Goal: Transaction & Acquisition: Download file/media

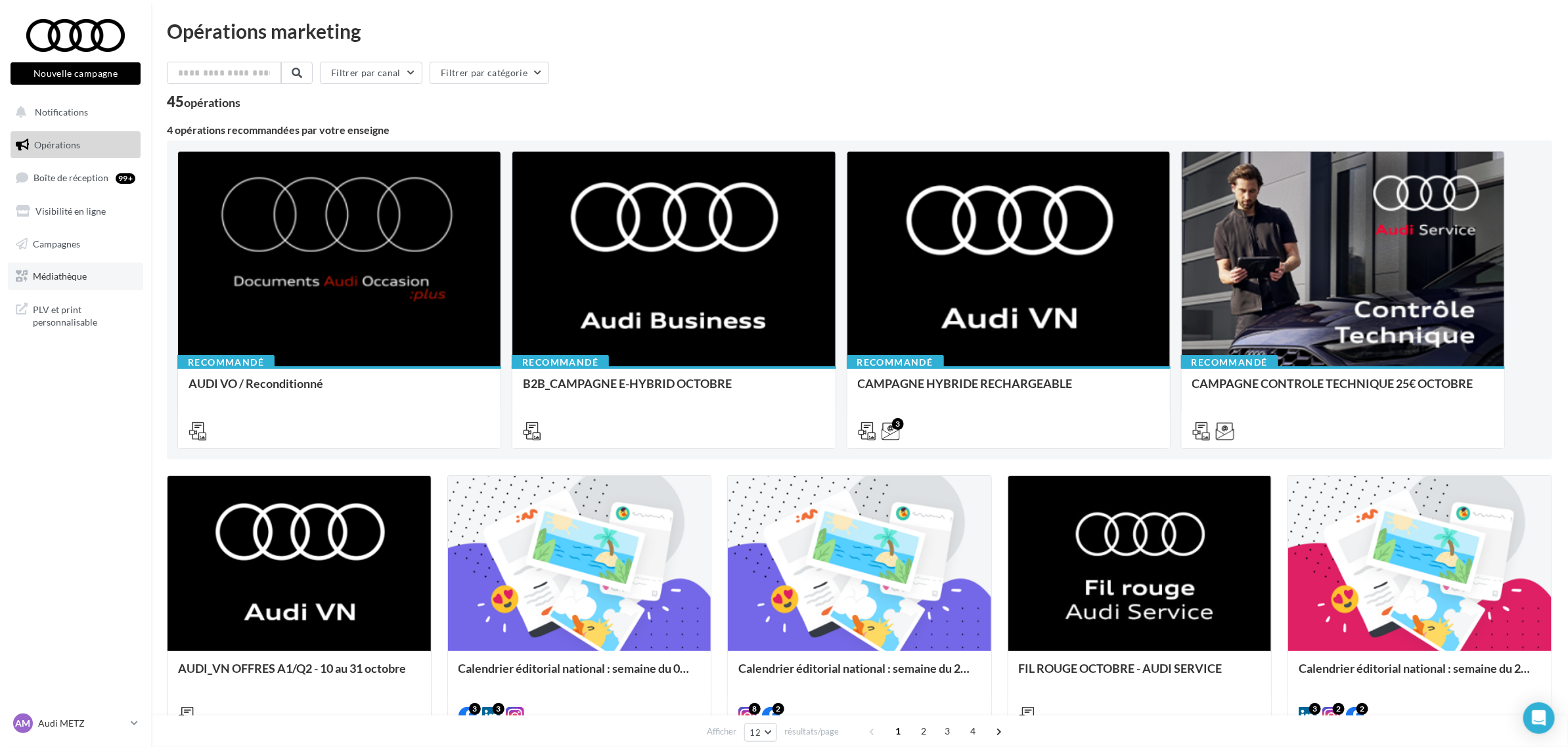
click at [70, 277] on span "Médiathèque" at bounding box center [59, 276] width 54 height 11
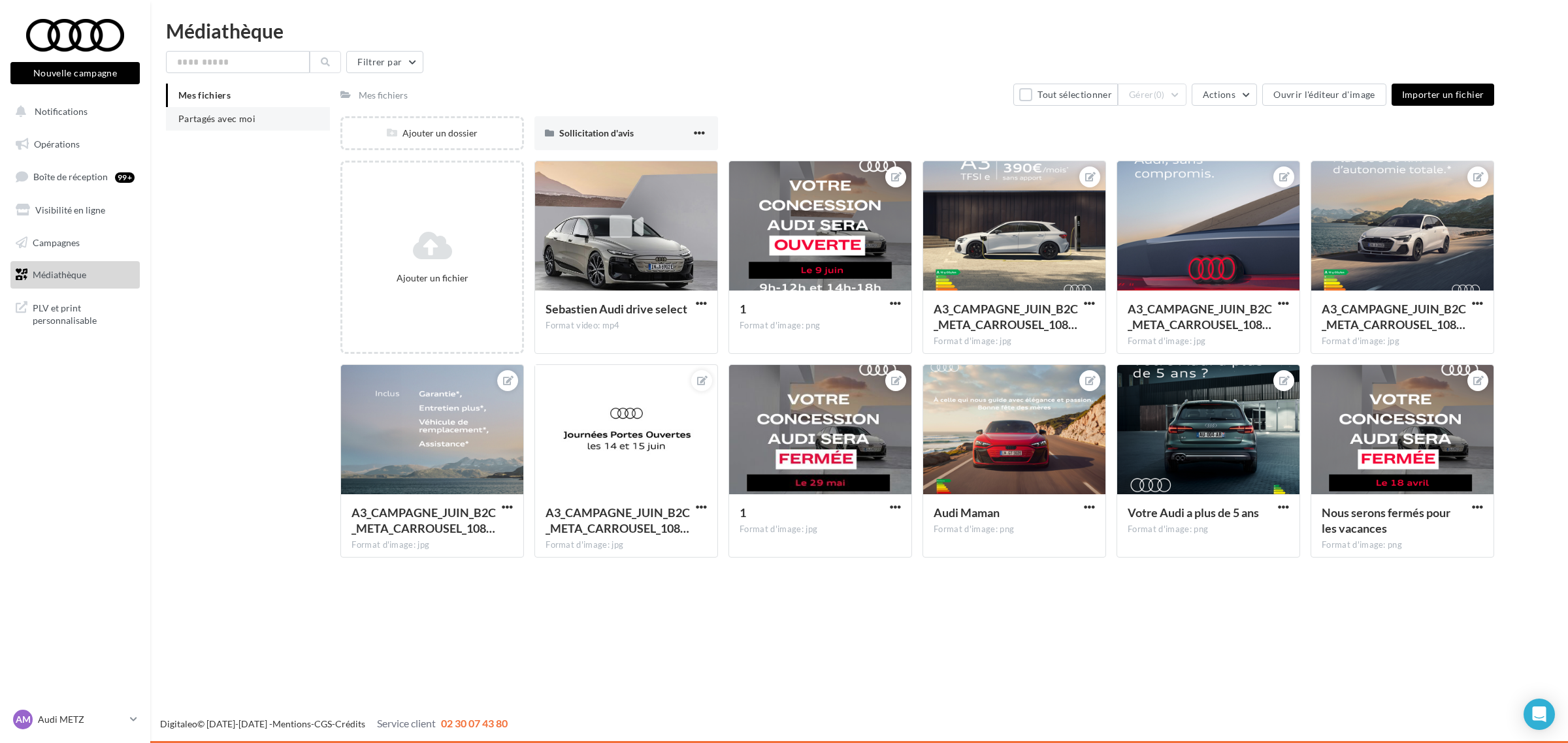
click at [237, 116] on span "Partagés avec moi" at bounding box center [217, 118] width 77 height 11
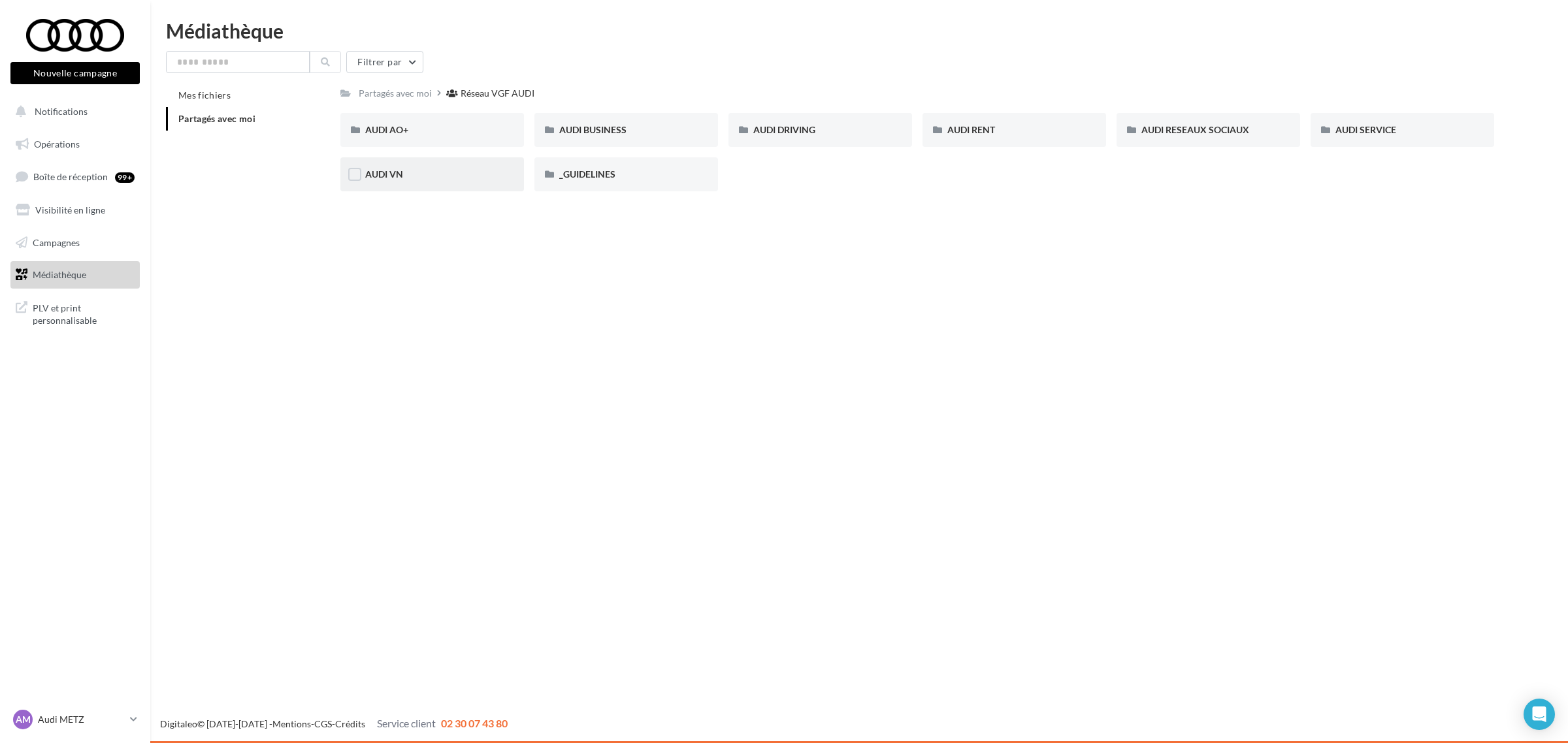
click at [449, 175] on div "AUDI VN" at bounding box center [432, 174] width 134 height 13
drag, startPoint x: 713, startPoint y: 399, endPoint x: 733, endPoint y: 397, distance: 20.1
click at [733, 397] on div "Nouvelle campagne Nouvelle campagne Notifications Opérations Boîte de réception…" at bounding box center [784, 372] width 1568 height 743
click at [251, 64] on input "text" at bounding box center [238, 62] width 144 height 23
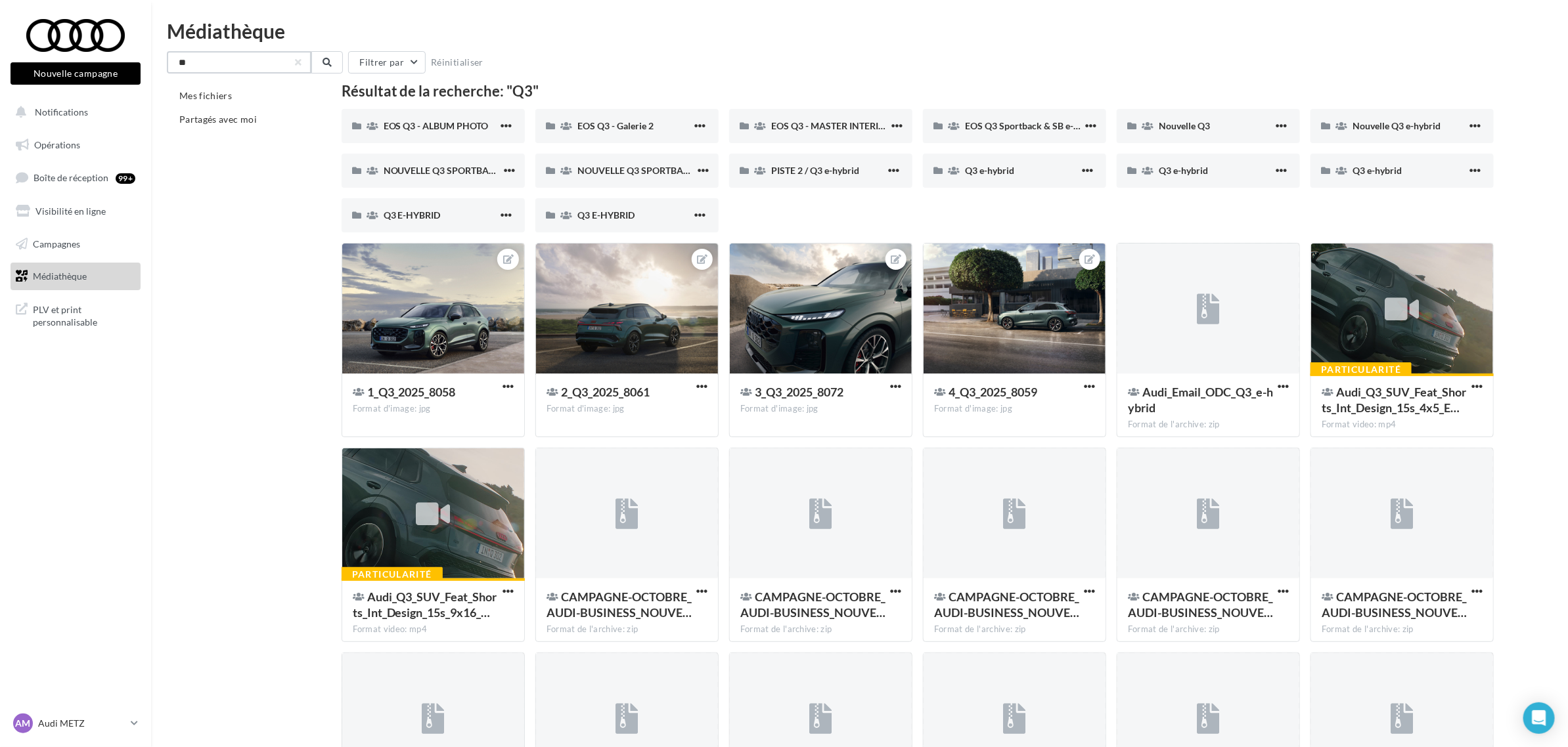
click at [303, 60] on input "**" at bounding box center [239, 63] width 144 height 23
click at [1189, 126] on span "Nouvelle Q3" at bounding box center [1185, 126] width 51 height 11
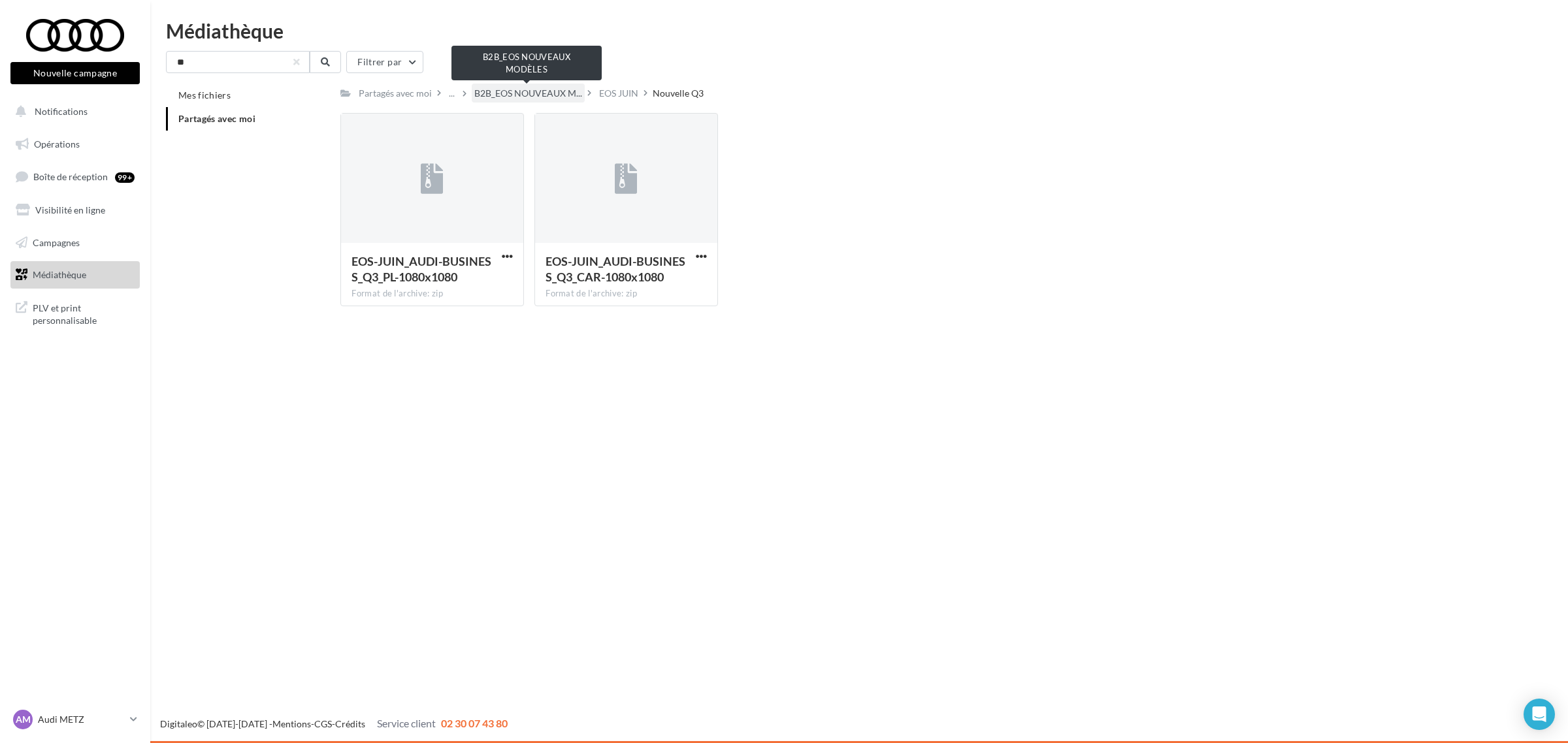
click at [505, 90] on span "B2B_EOS NOUVEAUX M..." at bounding box center [527, 92] width 108 height 13
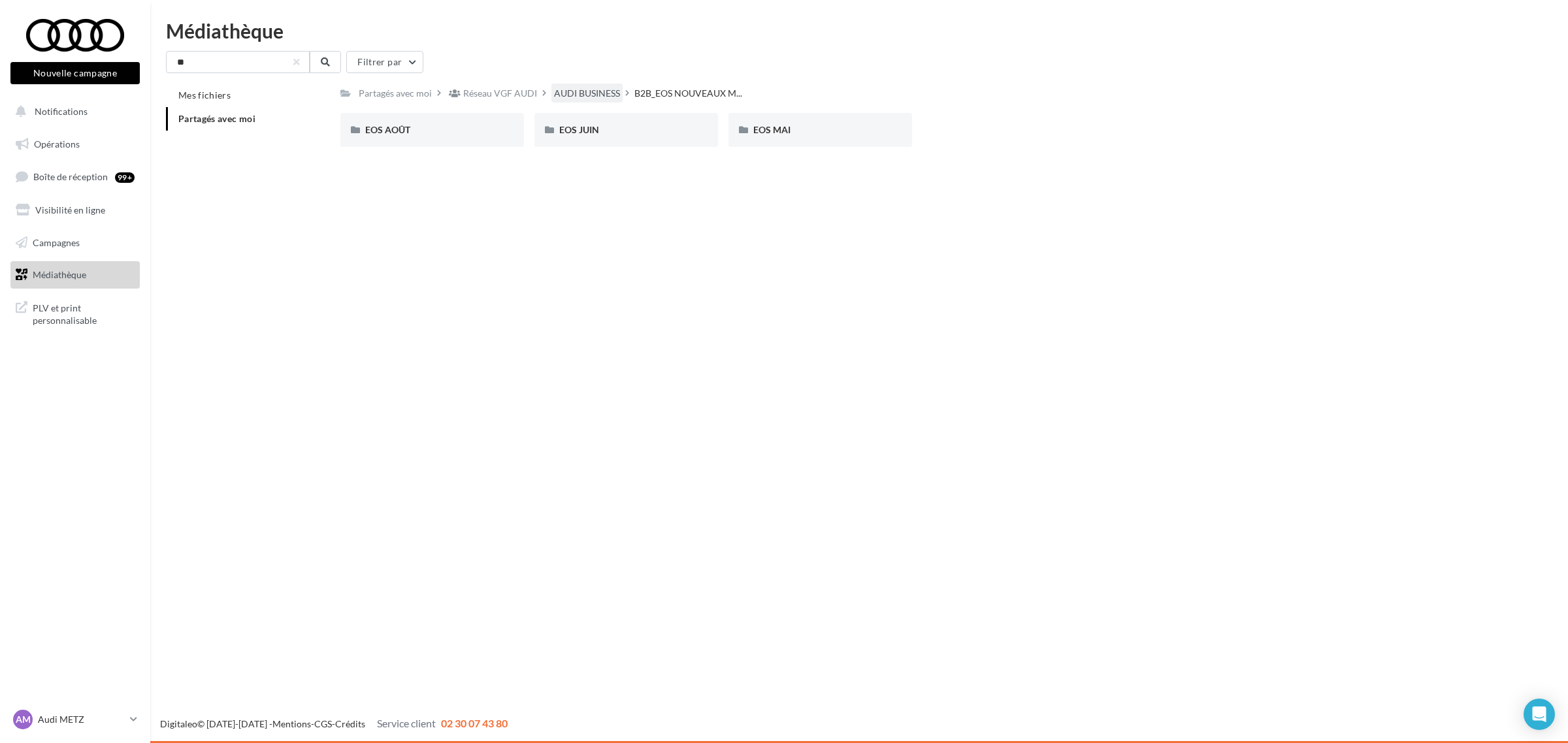
click at [554, 86] on div "AUDI BUSINESS" at bounding box center [587, 92] width 66 height 13
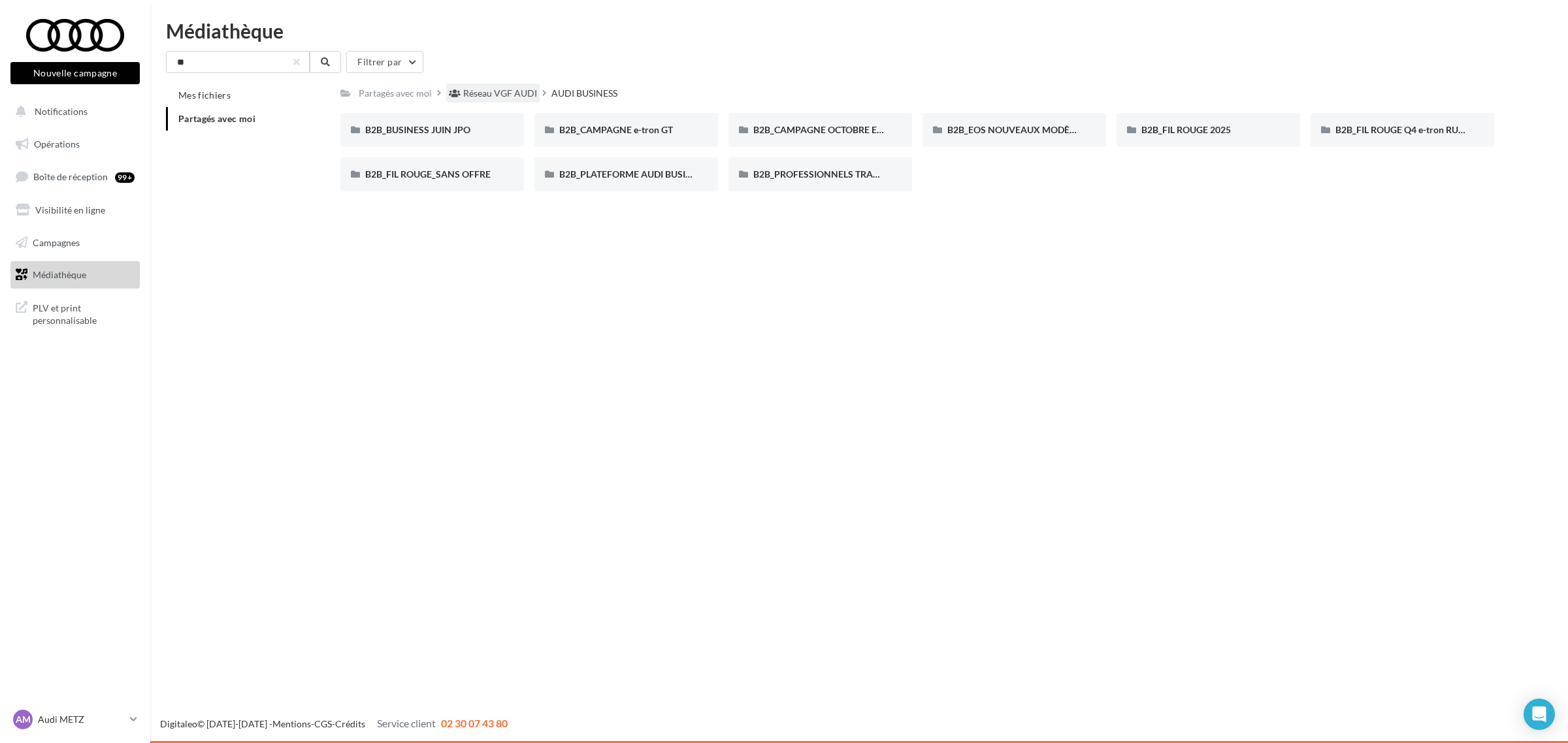
click at [500, 89] on div "Réseau VGF AUDI" at bounding box center [500, 92] width 74 height 13
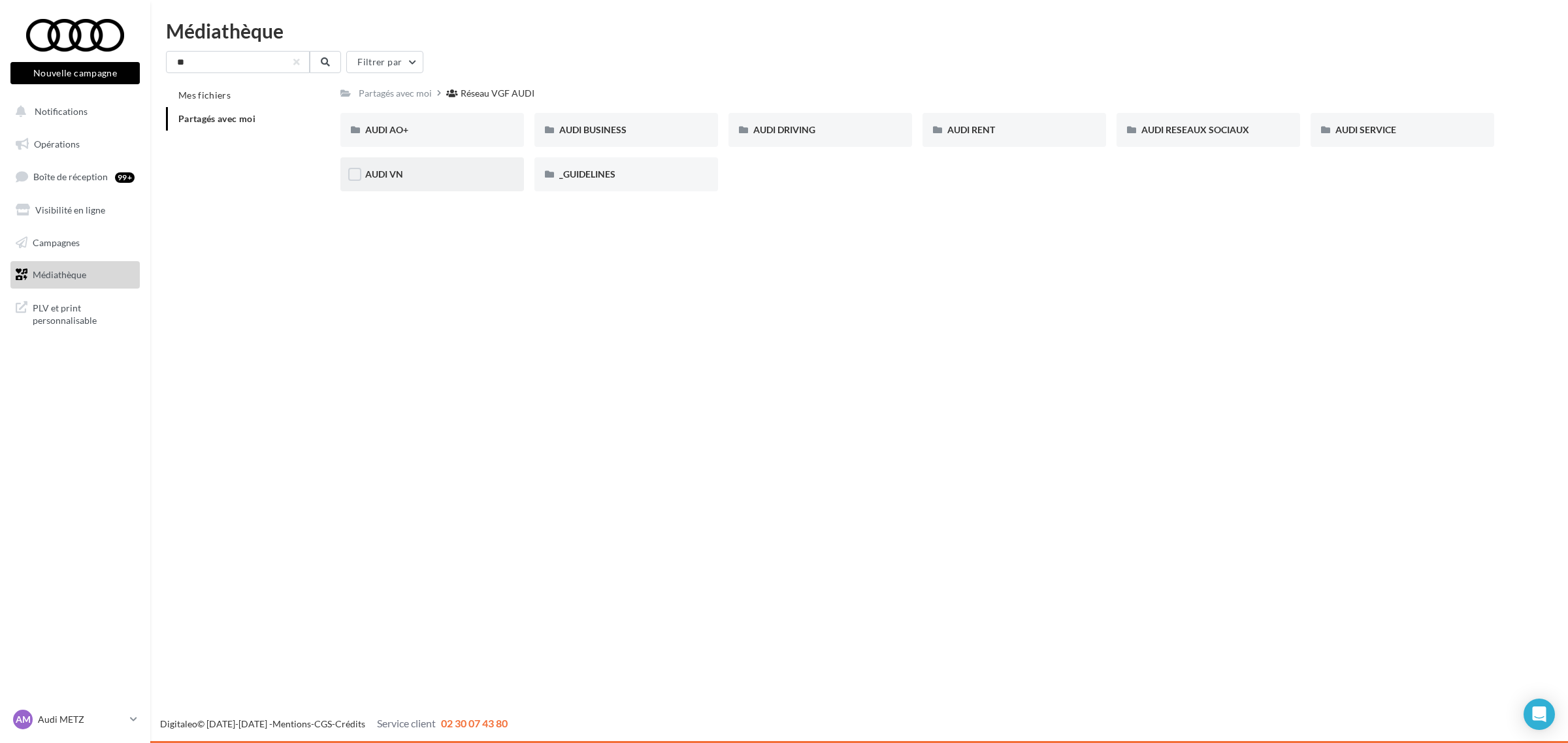
click at [397, 187] on div "AUDI VN" at bounding box center [432, 174] width 184 height 34
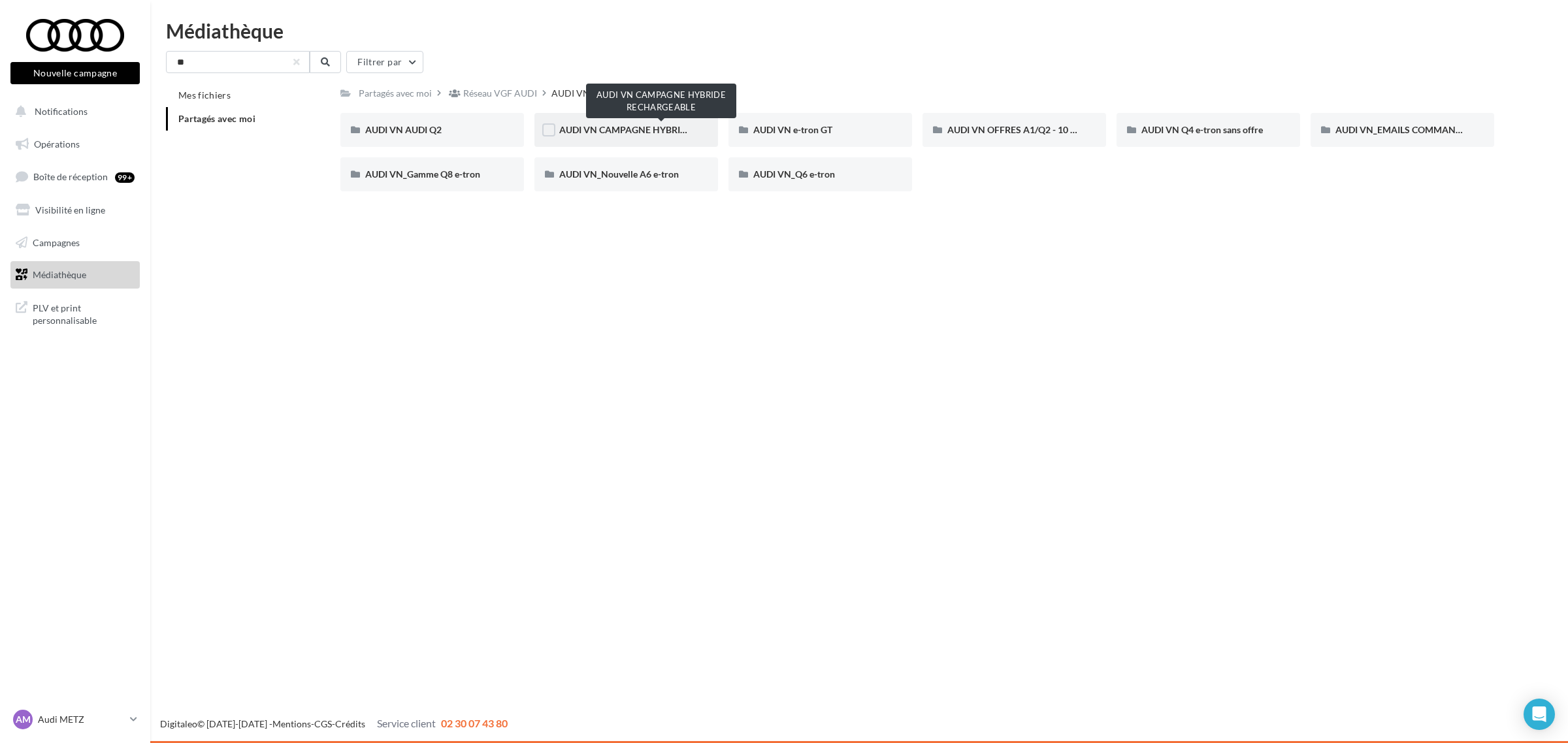
click at [618, 132] on span "AUDI VN CAMPAGNE HYBRIDE RECHARGEABLE" at bounding box center [661, 129] width 205 height 11
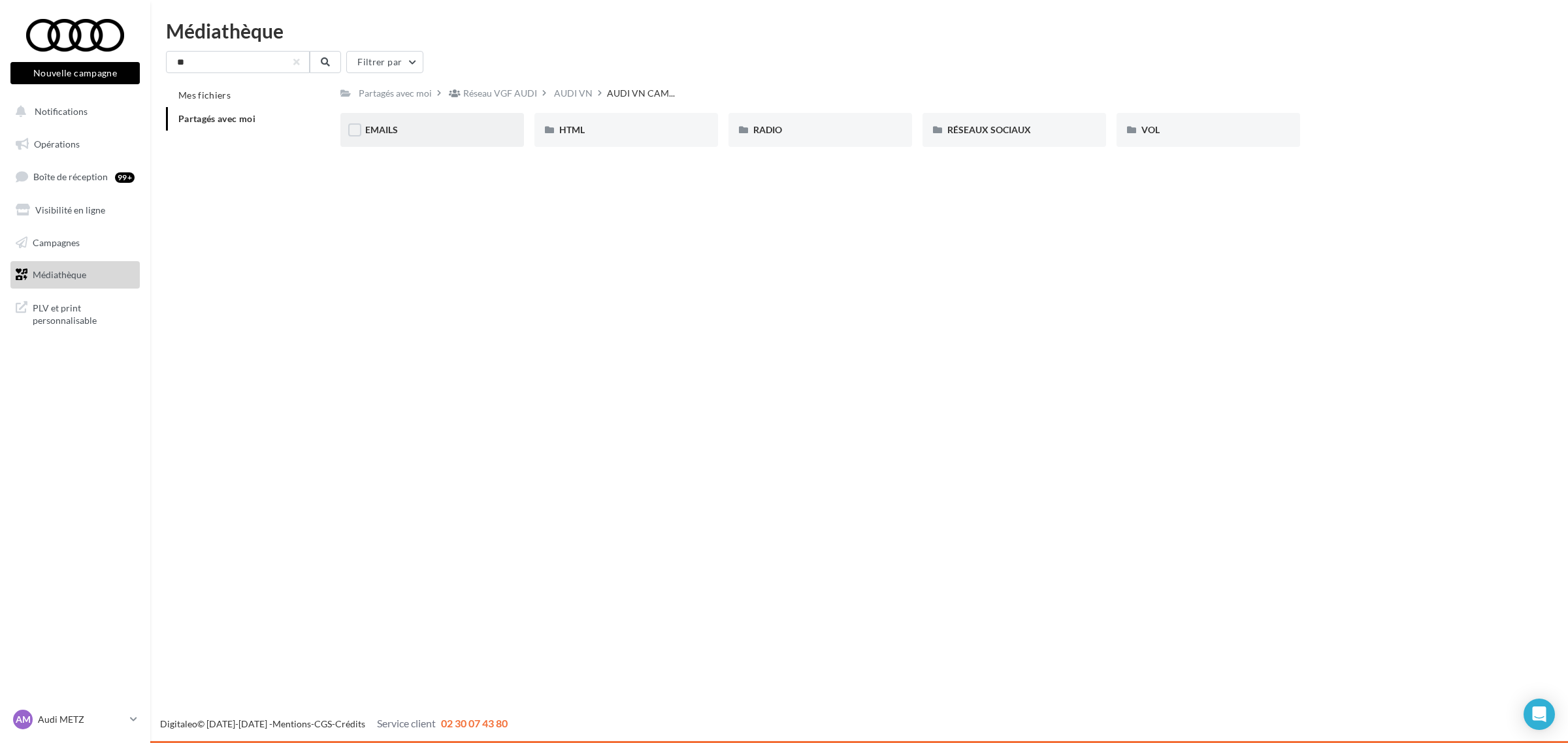
click at [394, 141] on div "EMAILS" at bounding box center [432, 129] width 184 height 34
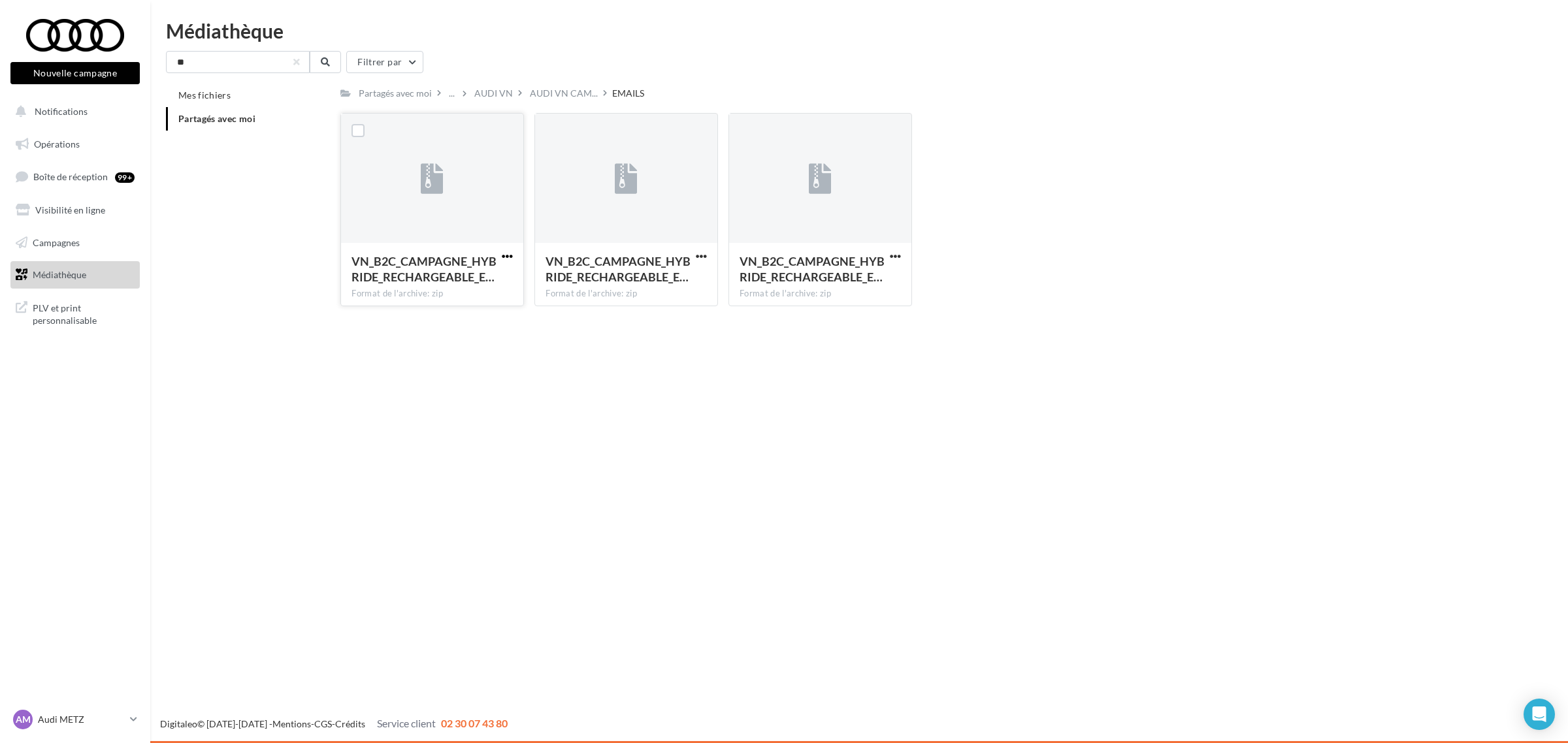
click at [511, 252] on span "button" at bounding box center [507, 256] width 11 height 11
click at [478, 284] on button "Télécharger" at bounding box center [450, 282] width 131 height 34
click at [558, 89] on span "AUDI VN CAM..." at bounding box center [564, 92] width 68 height 13
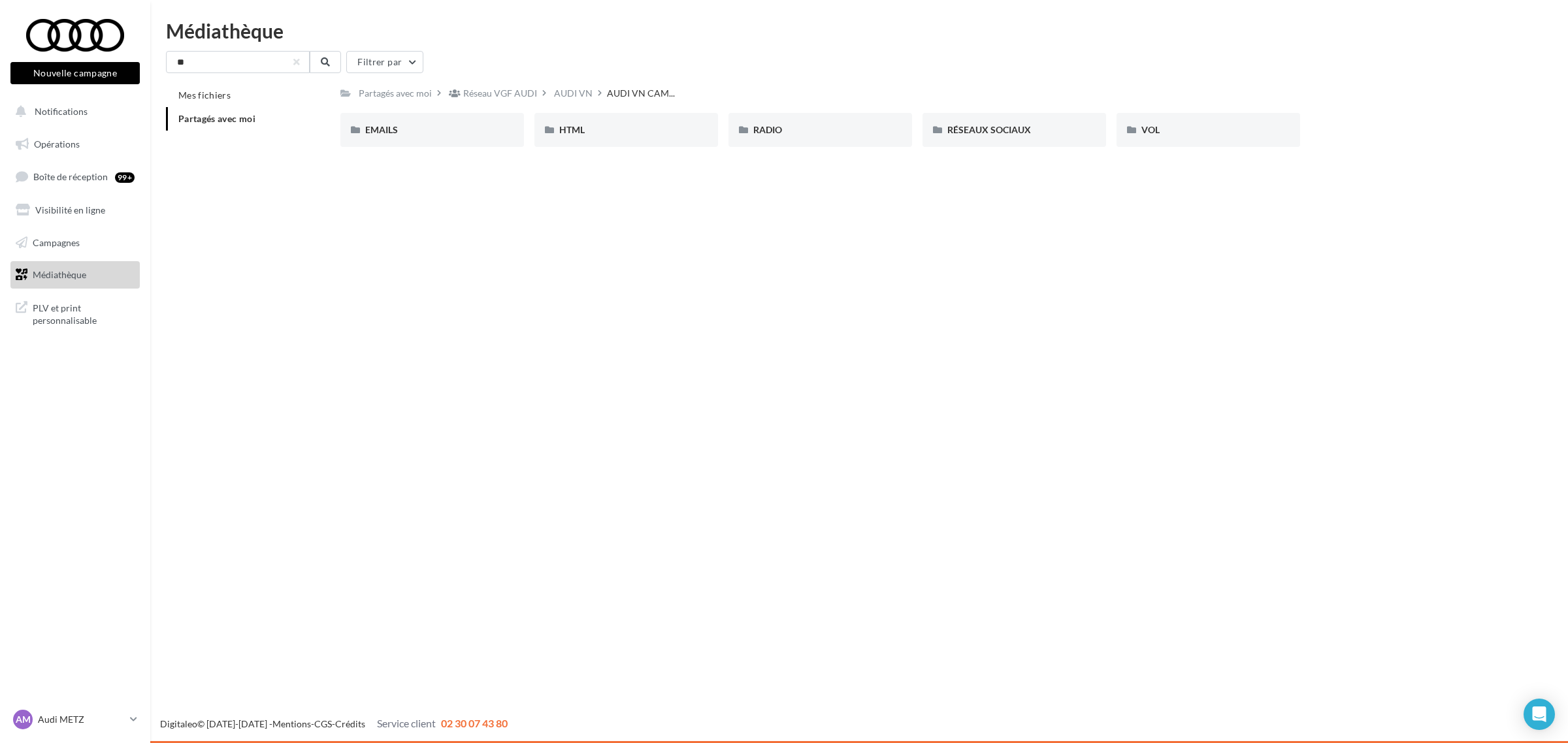
click at [558, 89] on div "AUDI VN" at bounding box center [573, 92] width 38 height 13
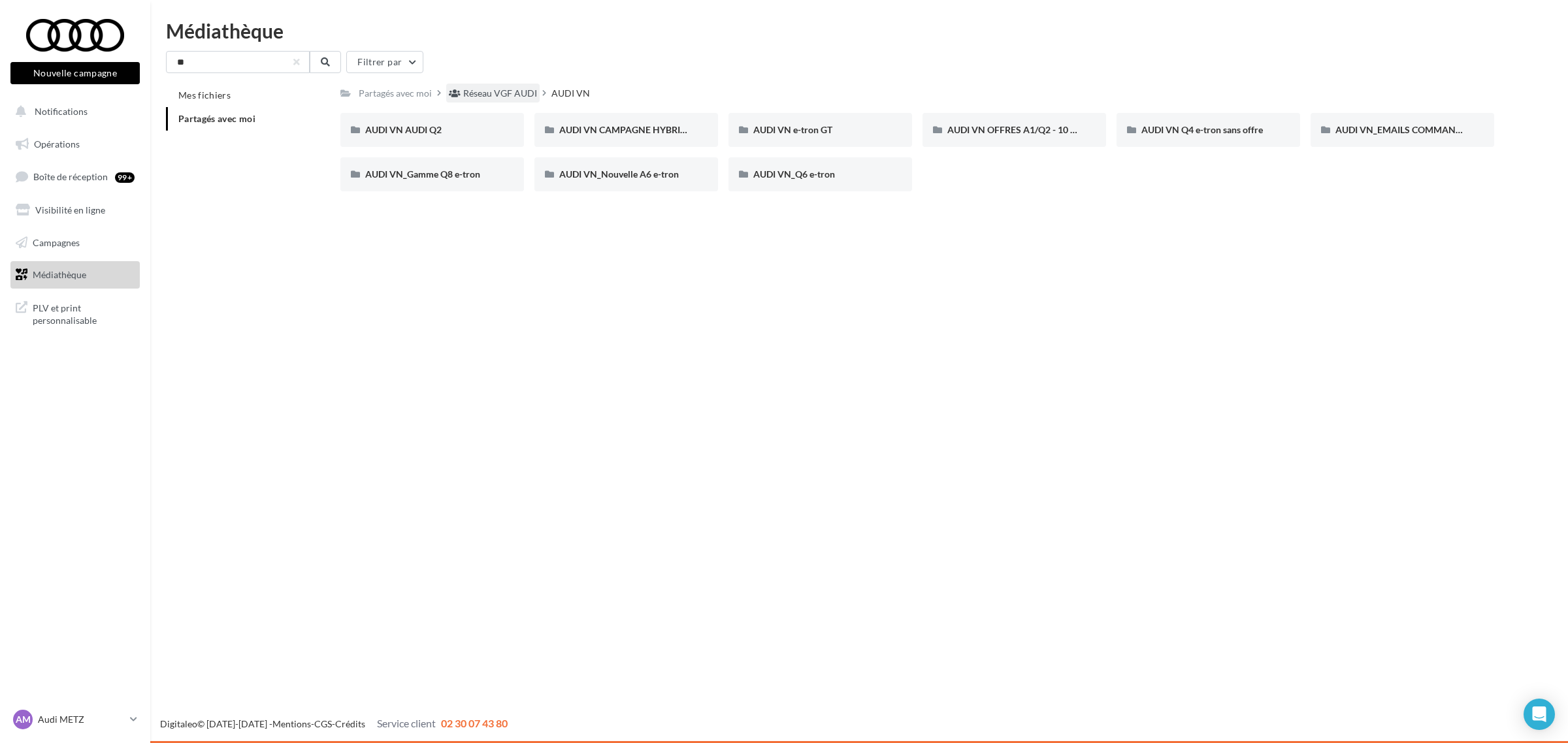
click at [502, 96] on div "Réseau VGF AUDI" at bounding box center [500, 92] width 74 height 13
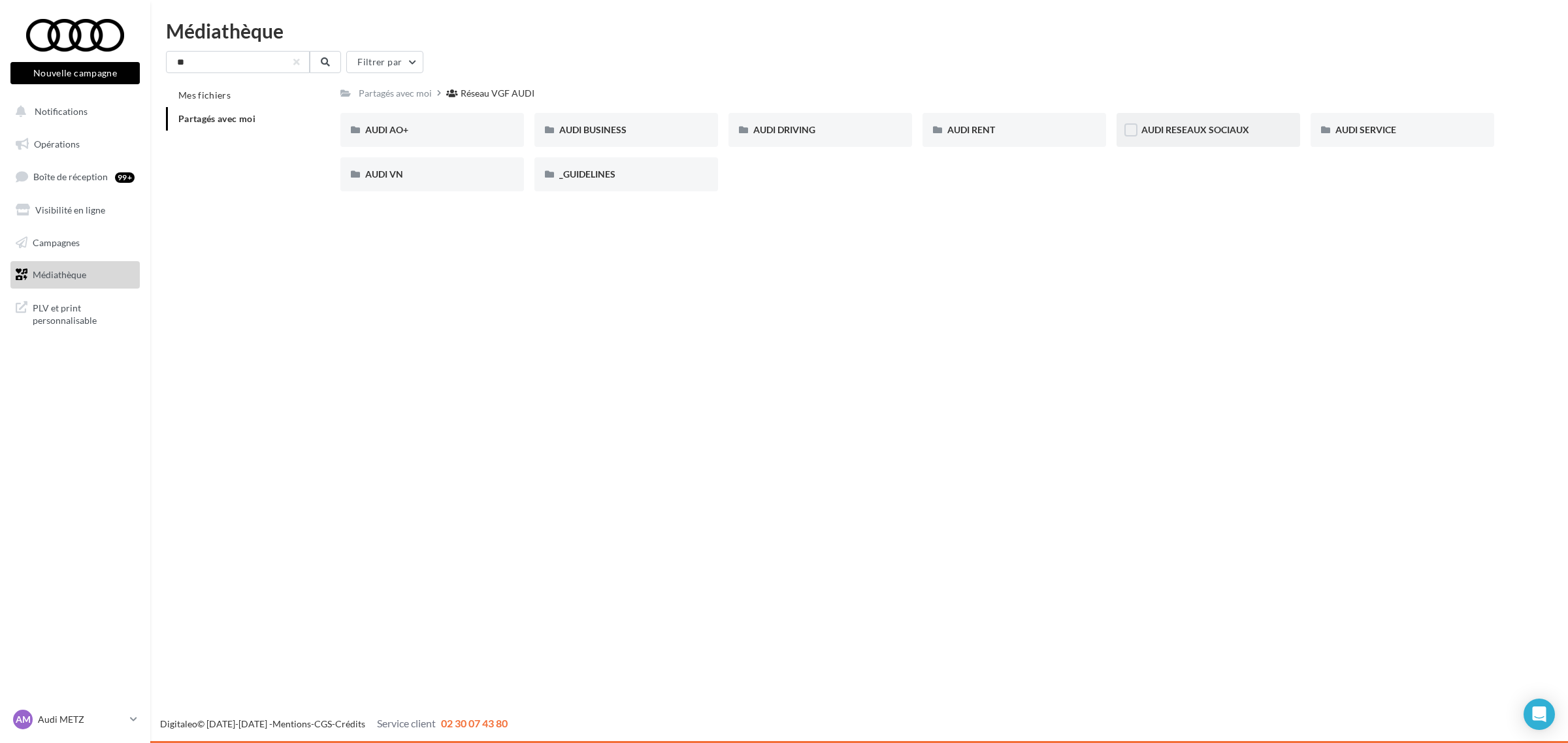
click at [1232, 126] on span "AUDI RESEAUX SOCIAUX" at bounding box center [1195, 129] width 108 height 11
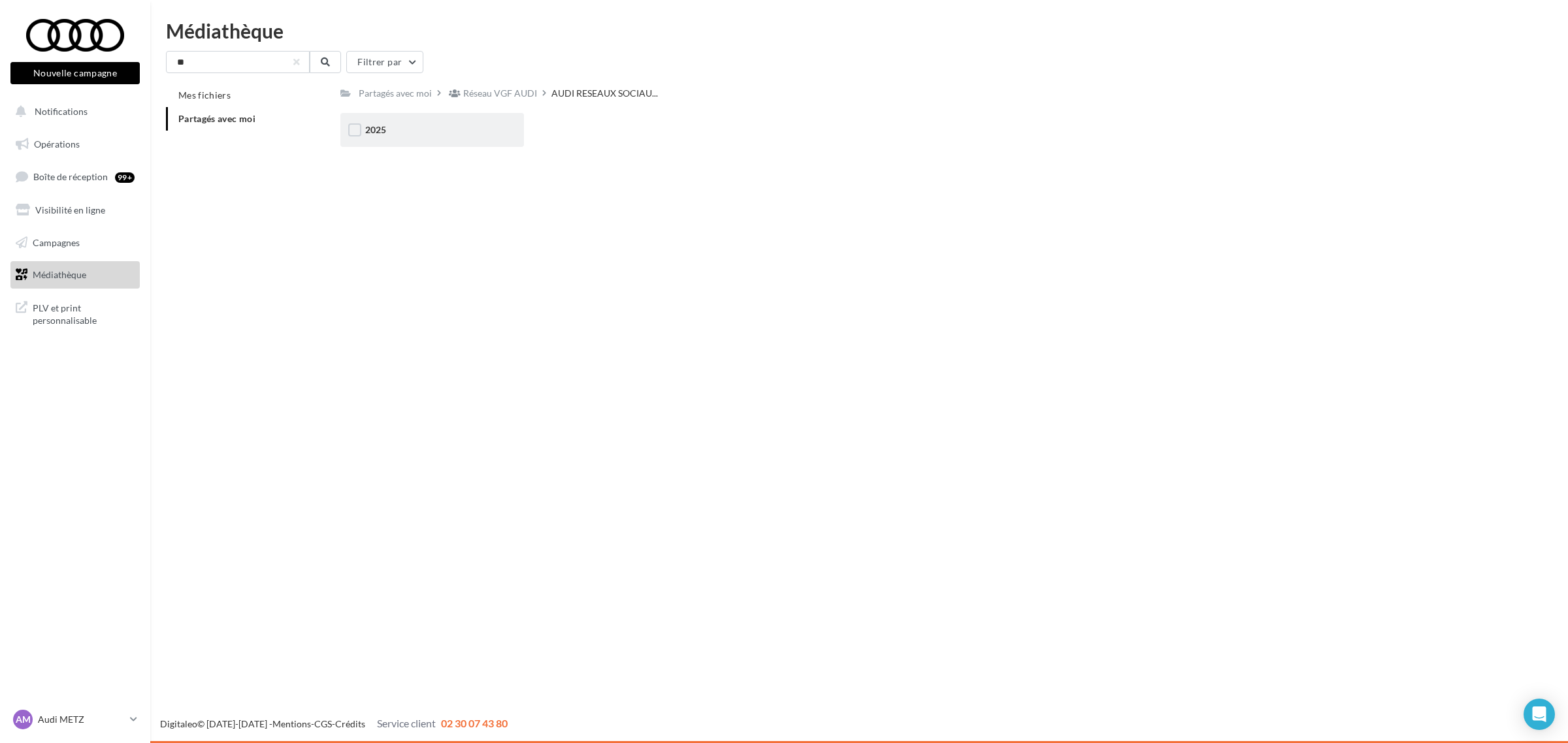
click at [424, 127] on div "2025" at bounding box center [432, 129] width 134 height 13
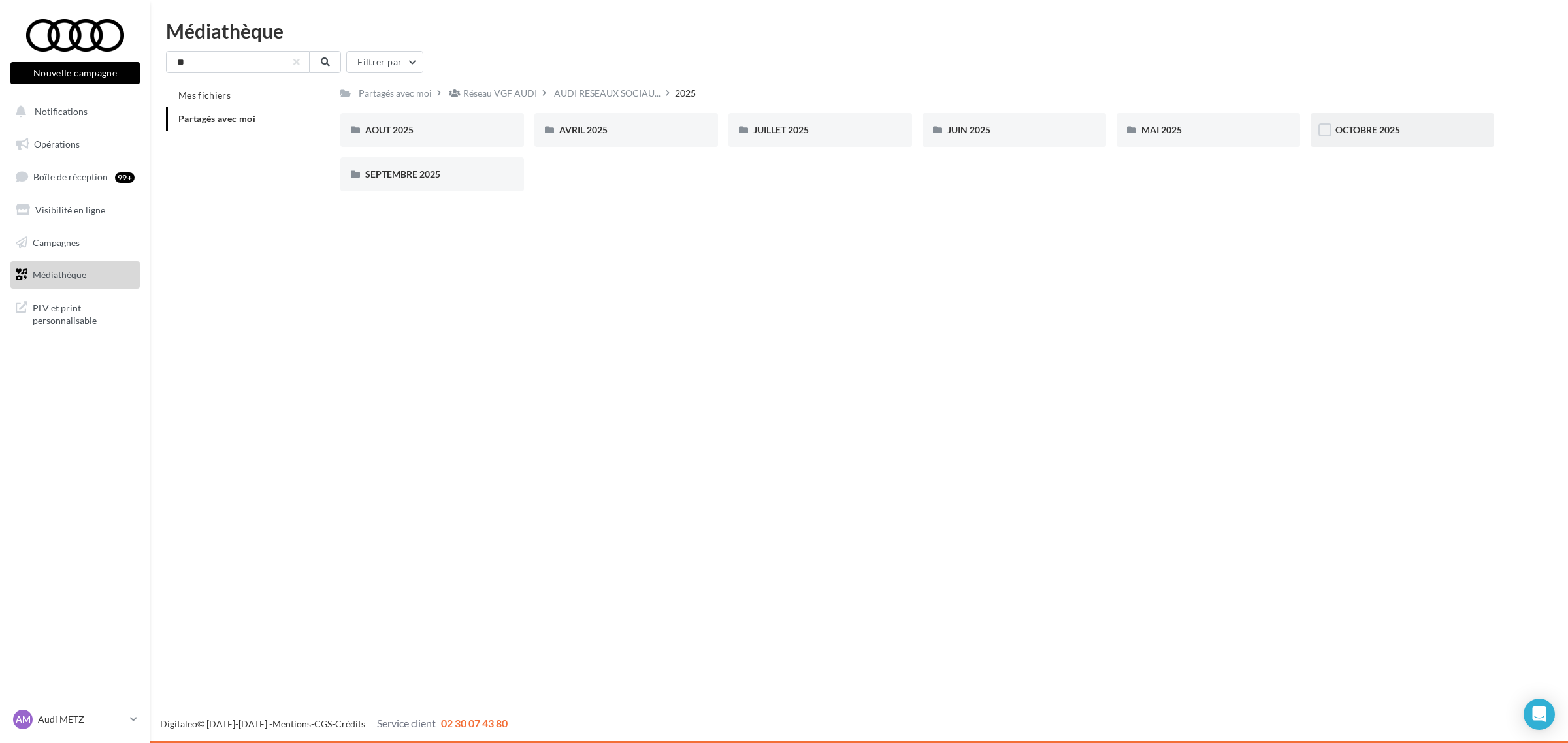
click at [1426, 139] on div "OCTOBRE 2025" at bounding box center [1402, 129] width 184 height 34
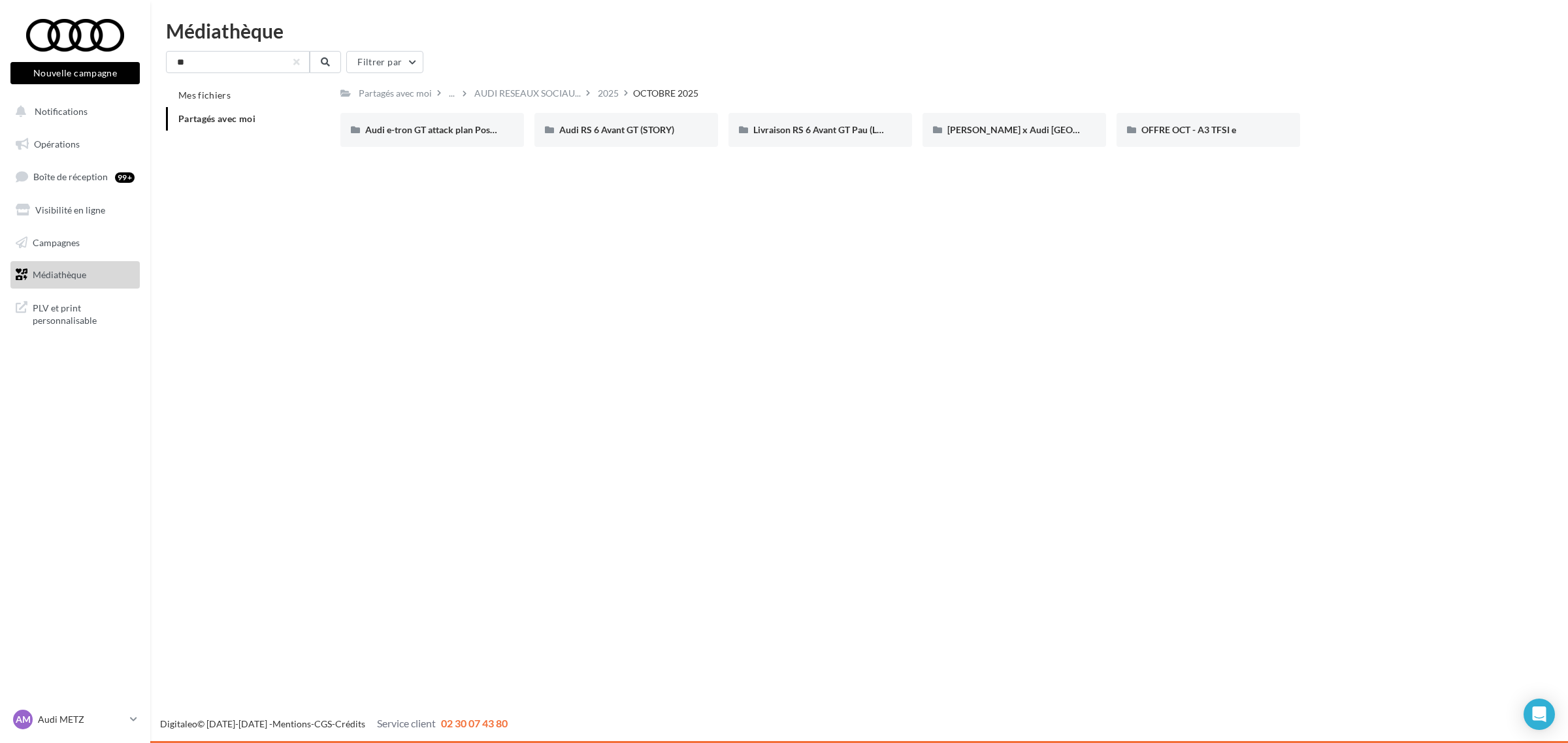
click at [624, 97] on icon at bounding box center [625, 92] width 4 height 9
click at [606, 97] on div "2025" at bounding box center [609, 92] width 21 height 13
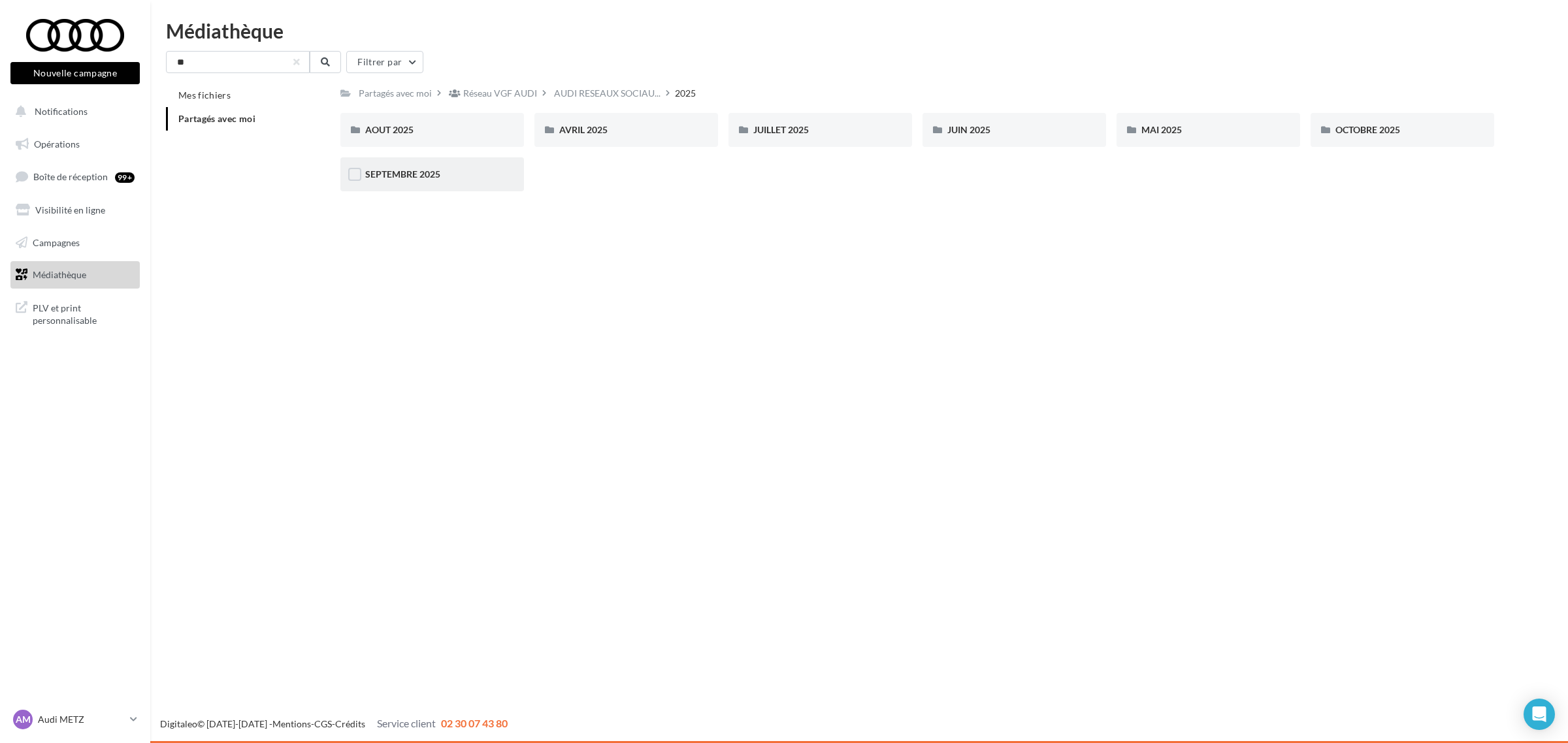
click at [405, 175] on span "SEPTEMBRE 2025" at bounding box center [403, 174] width 75 height 11
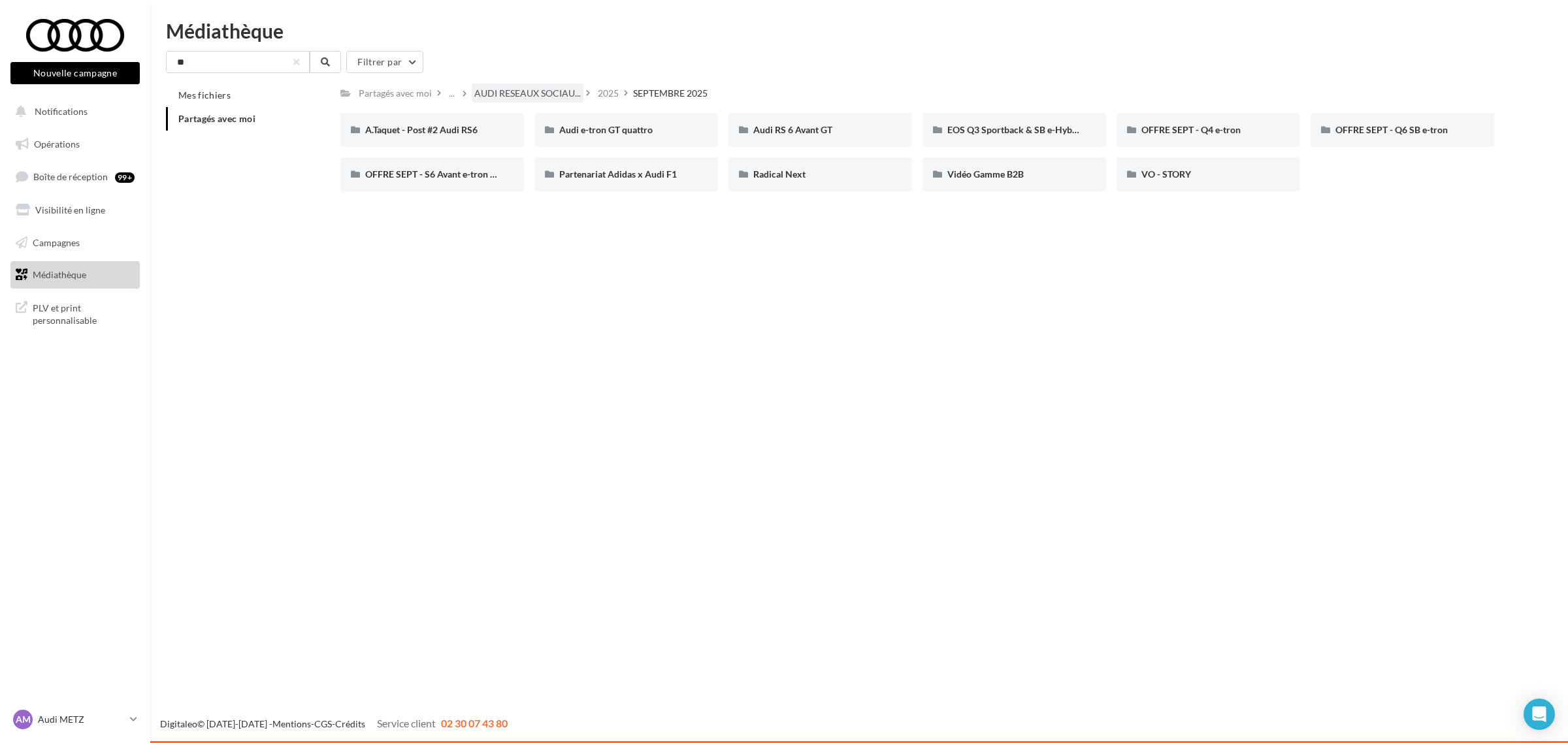
click at [497, 83] on div "AUDI RESEAUX SOCIAU..." at bounding box center [527, 92] width 111 height 19
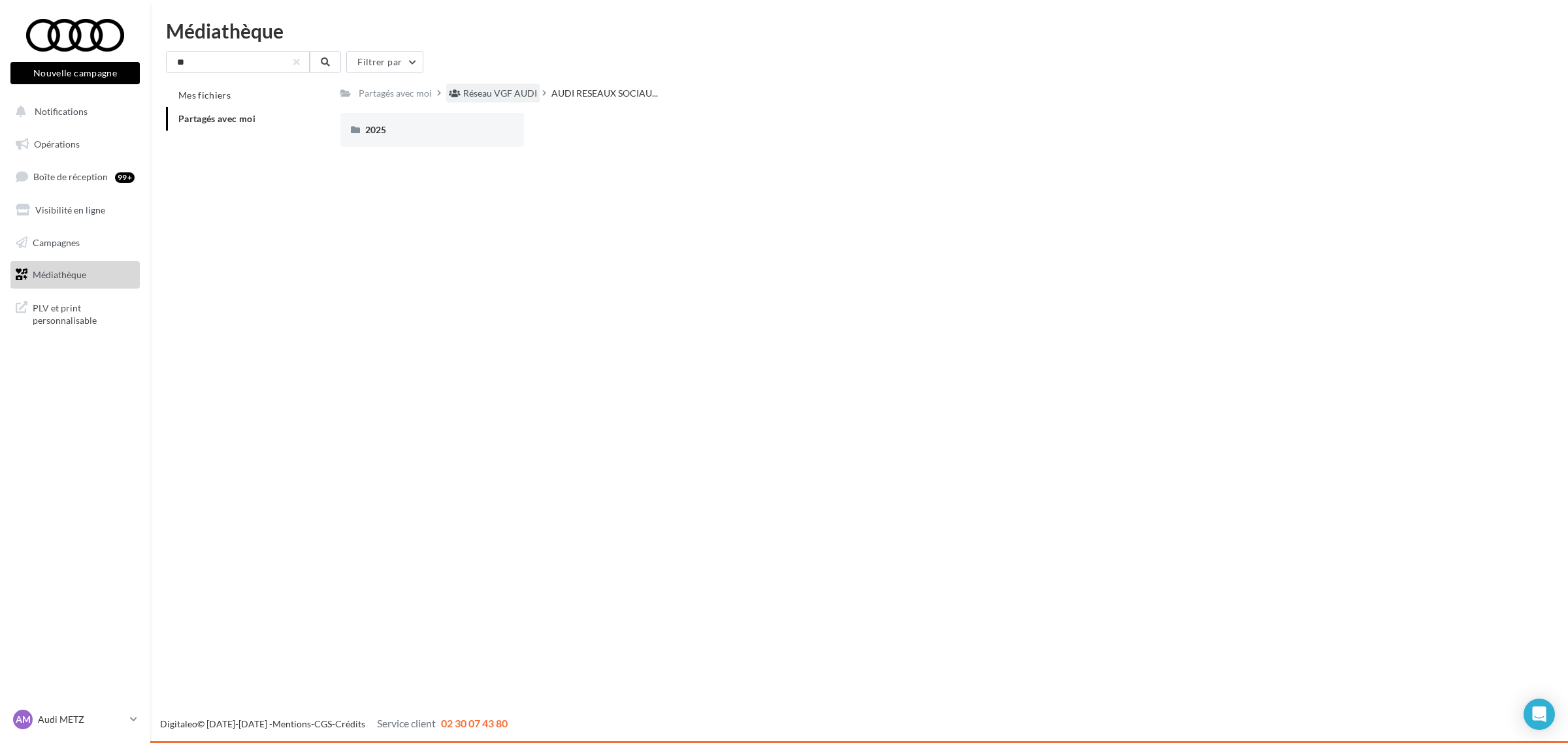
click at [485, 92] on div "Réseau VGF AUDI" at bounding box center [500, 92] width 74 height 13
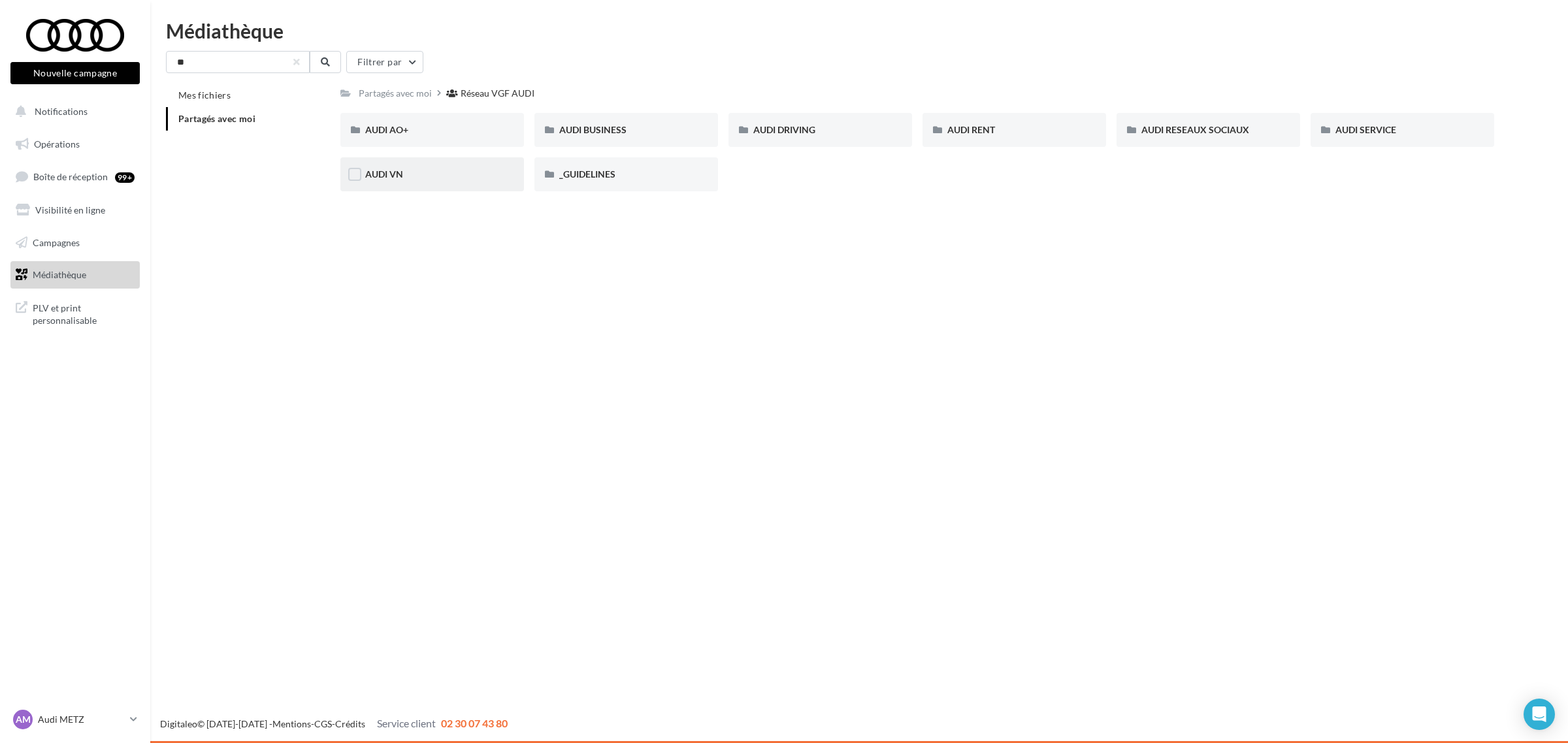
click at [449, 176] on div "AUDI VN" at bounding box center [432, 174] width 134 height 13
click at [487, 86] on div "Réseau VGF AUDI" at bounding box center [500, 92] width 74 height 13
click at [628, 177] on div "_GUIDELINES" at bounding box center [626, 174] width 134 height 13
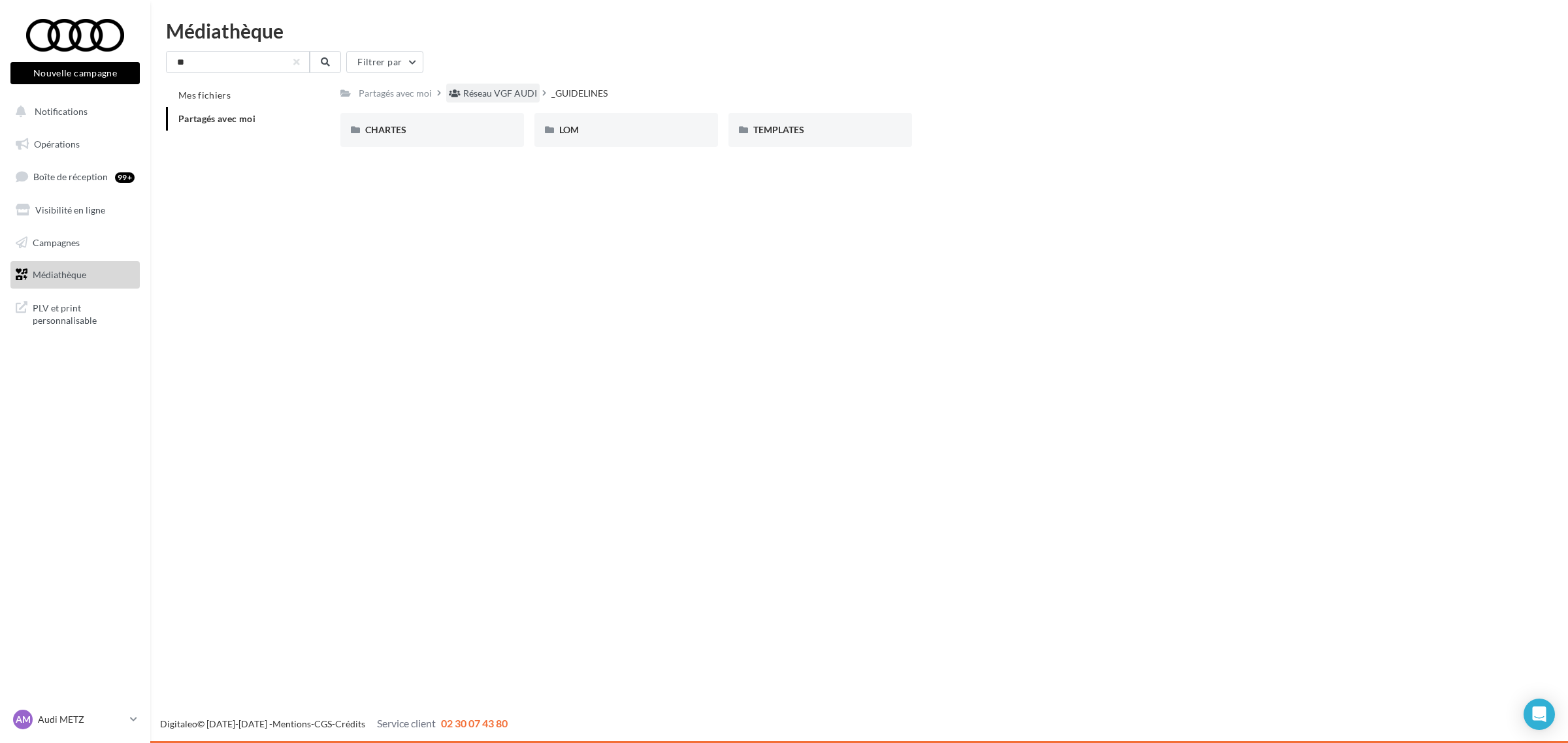
click at [484, 89] on div "Réseau VGF AUDI" at bounding box center [500, 92] width 74 height 13
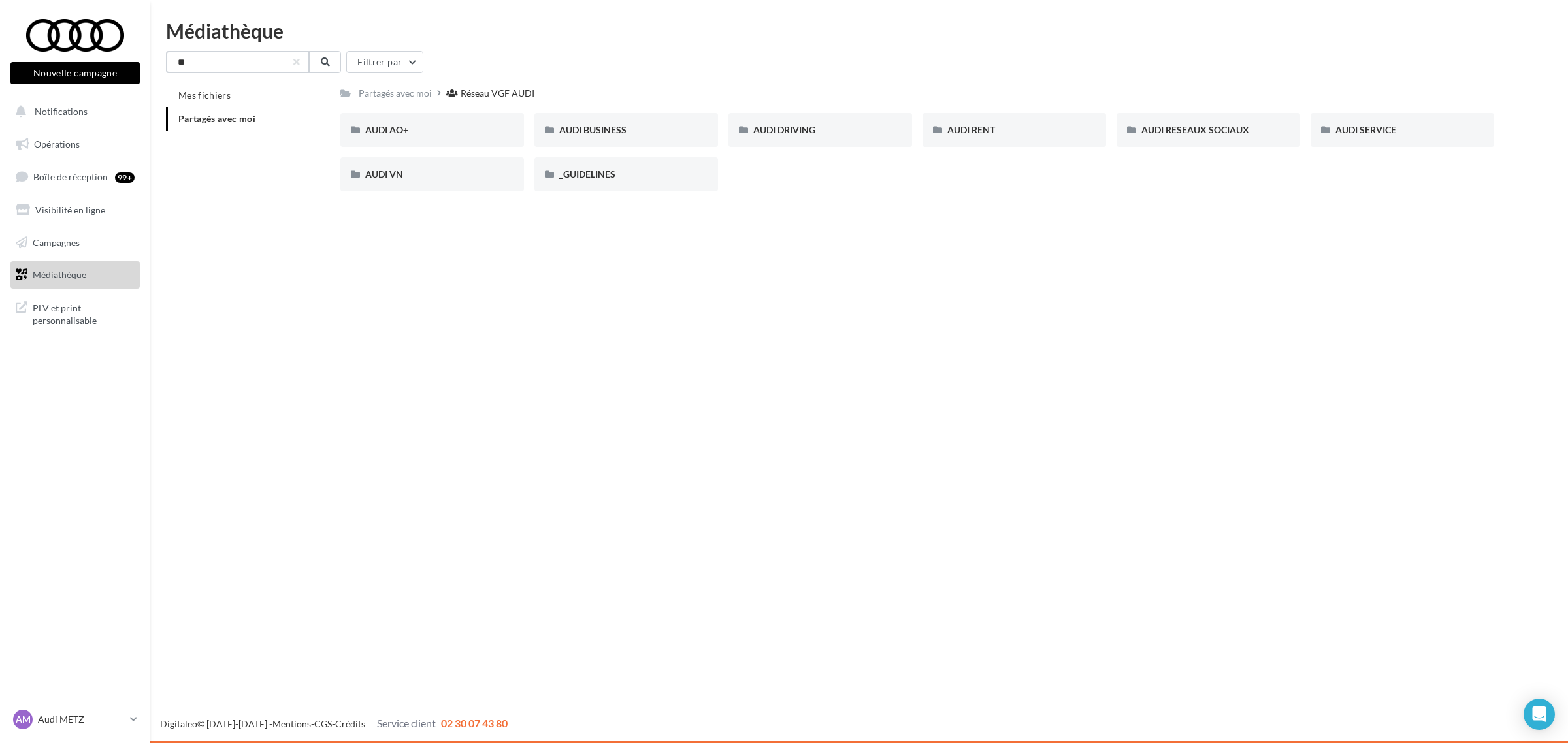
click at [205, 56] on input "**" at bounding box center [238, 62] width 144 height 23
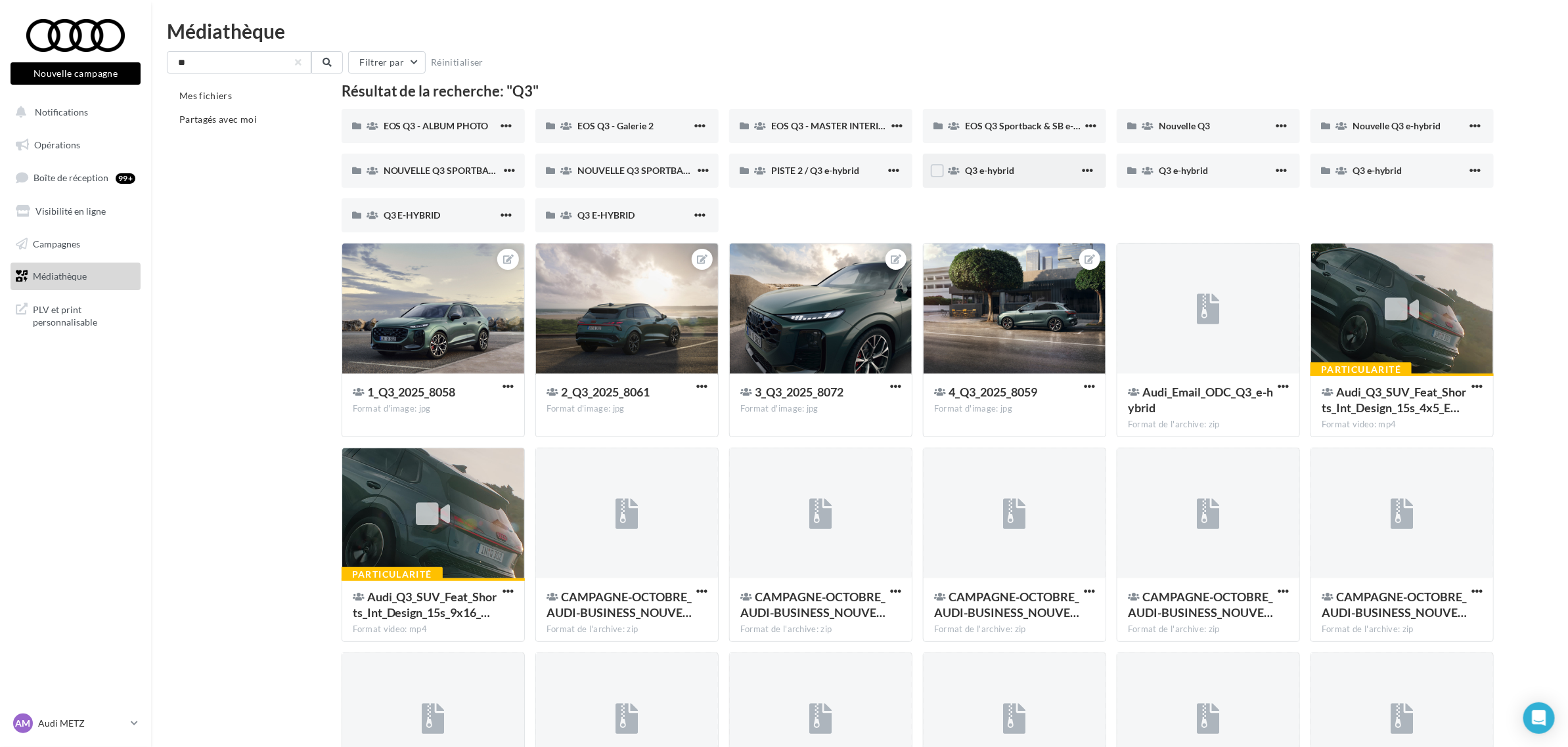
click at [965, 176] on div "Q3 e-hybrid" at bounding box center [1022, 170] width 114 height 13
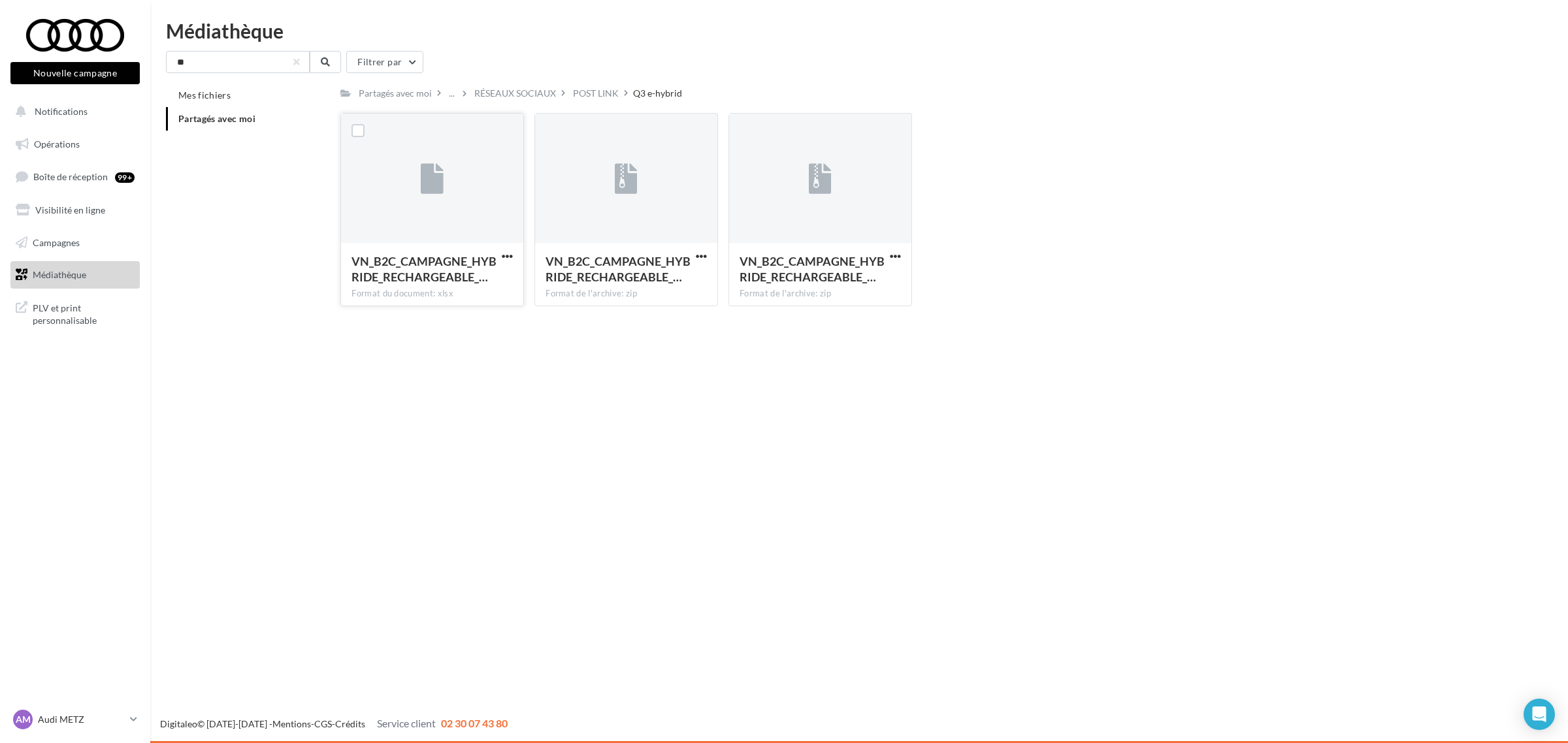
click at [514, 253] on button "button" at bounding box center [507, 256] width 17 height 13
click at [491, 281] on button "Télécharger" at bounding box center [450, 282] width 131 height 34
click at [699, 256] on span "button" at bounding box center [701, 256] width 11 height 11
click at [643, 278] on button "Télécharger" at bounding box center [644, 282] width 131 height 34
click at [905, 256] on div "VN_B2C_CAMPAGNE_HYBRIDE_RECHARGEABLE_… Format de l'archive: zip" at bounding box center [820, 274] width 182 height 62
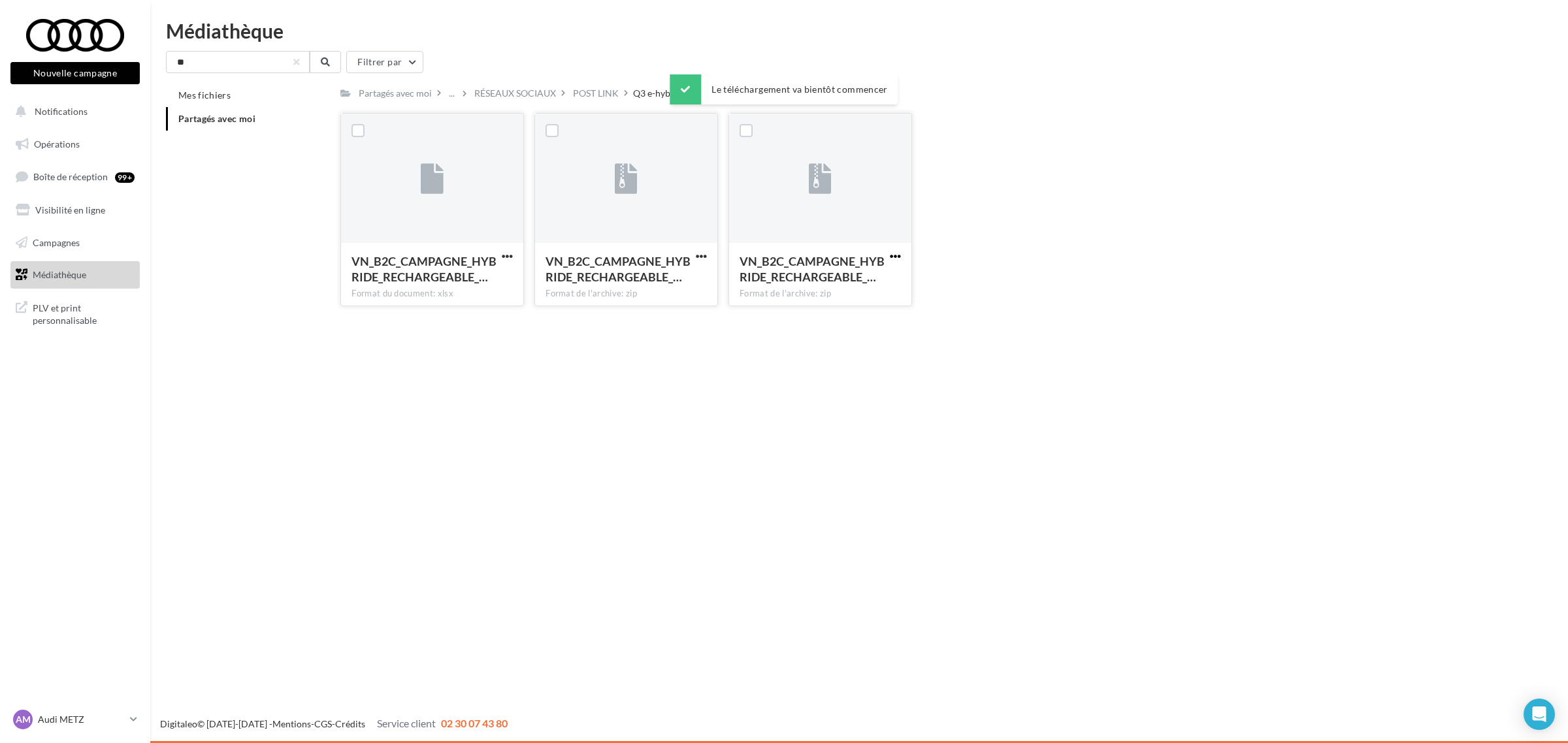
click at [894, 256] on span "button" at bounding box center [895, 256] width 11 height 11
click at [846, 281] on button "Télécharger" at bounding box center [838, 282] width 131 height 34
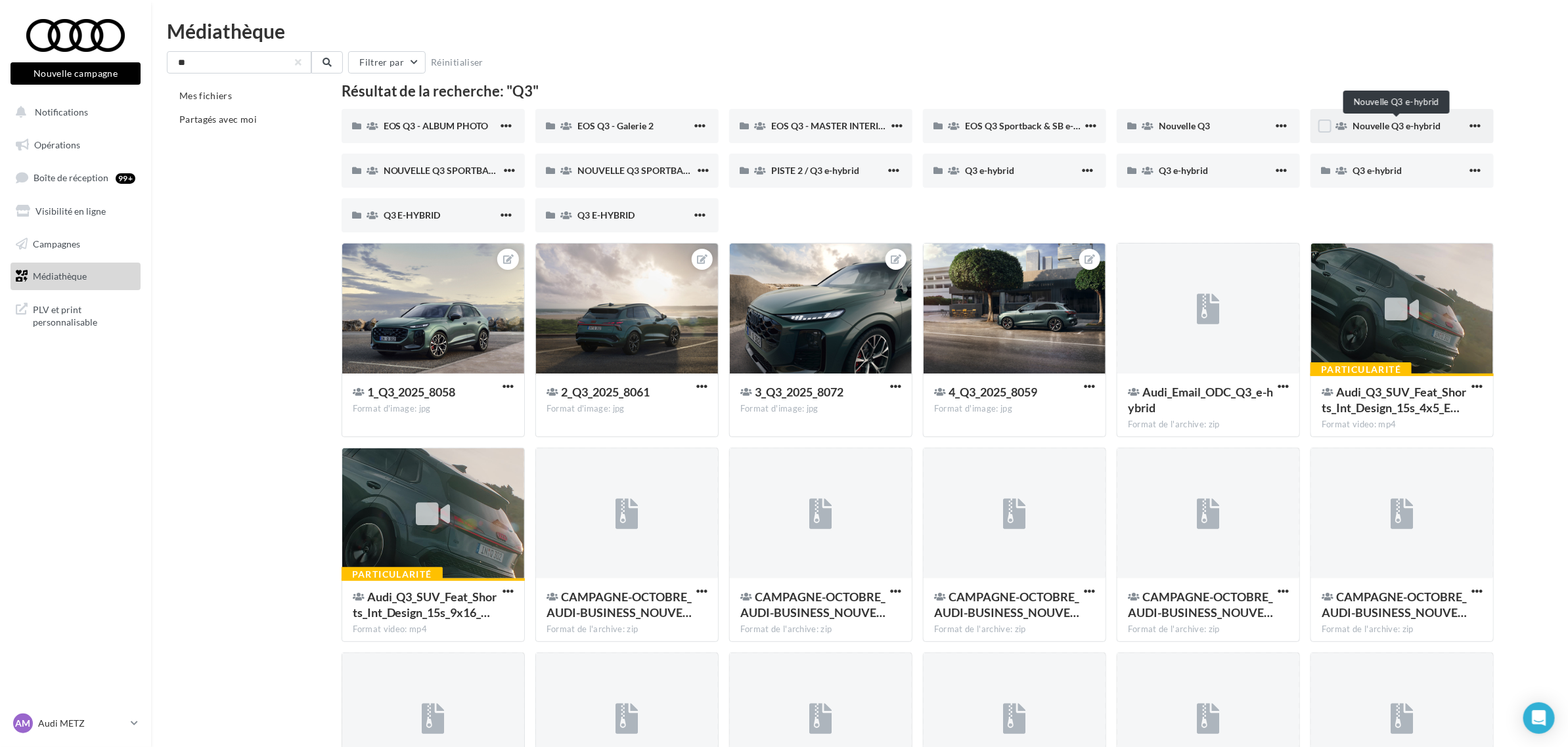
click at [1365, 128] on span "Nouvelle Q3 e-hybrid" at bounding box center [1396, 126] width 88 height 11
click at [438, 215] on span "Q3 E-HYBRID" at bounding box center [412, 215] width 57 height 11
click at [621, 213] on span "Q3 E-HYBRID" at bounding box center [606, 215] width 57 height 11
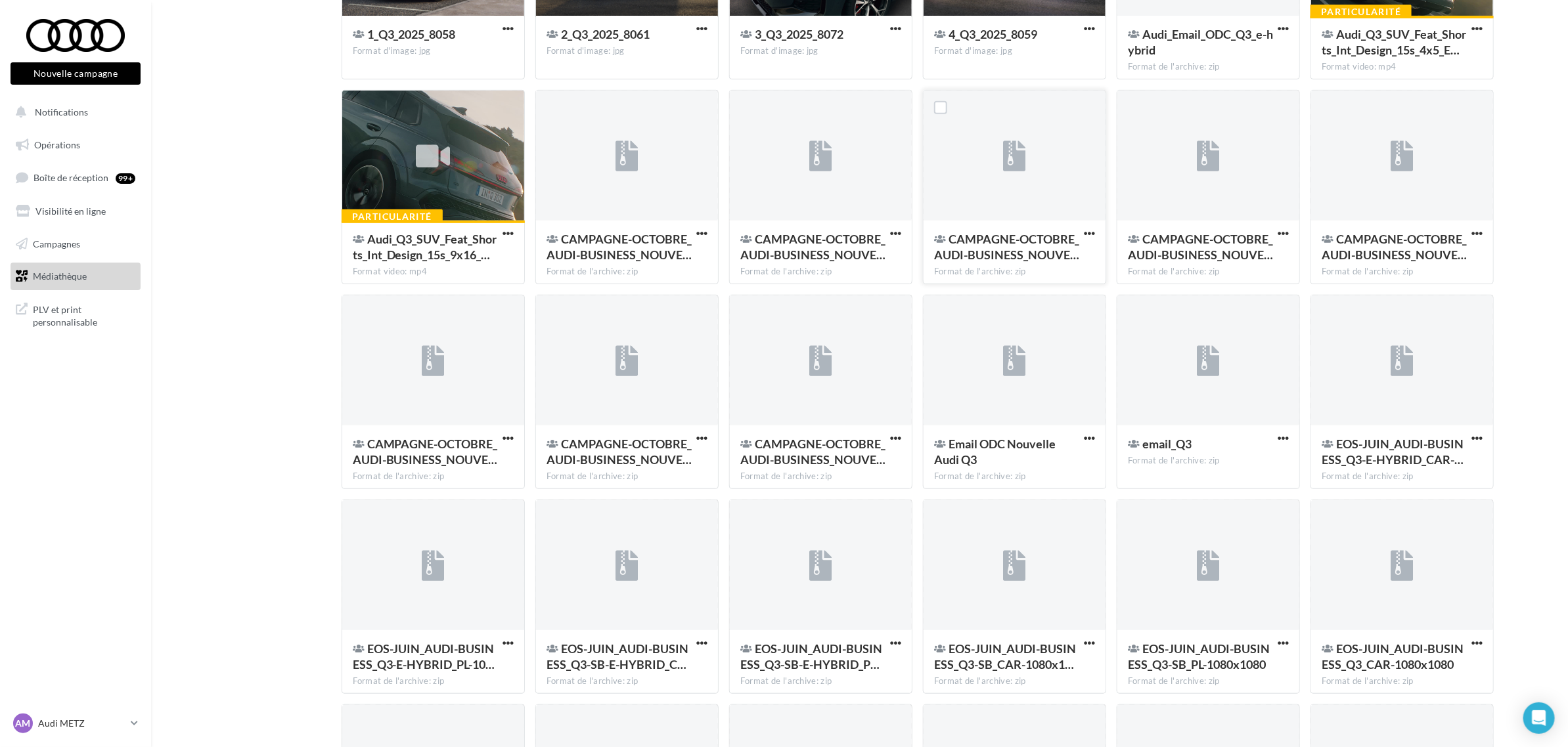
scroll to position [358, 0]
click at [1085, 436] on span "button" at bounding box center [1089, 437] width 11 height 11
click at [1011, 463] on button "Télécharger" at bounding box center [1032, 463] width 132 height 34
click at [1282, 435] on span "button" at bounding box center [1283, 437] width 11 height 11
click at [1242, 464] on button "Télécharger" at bounding box center [1226, 463] width 132 height 34
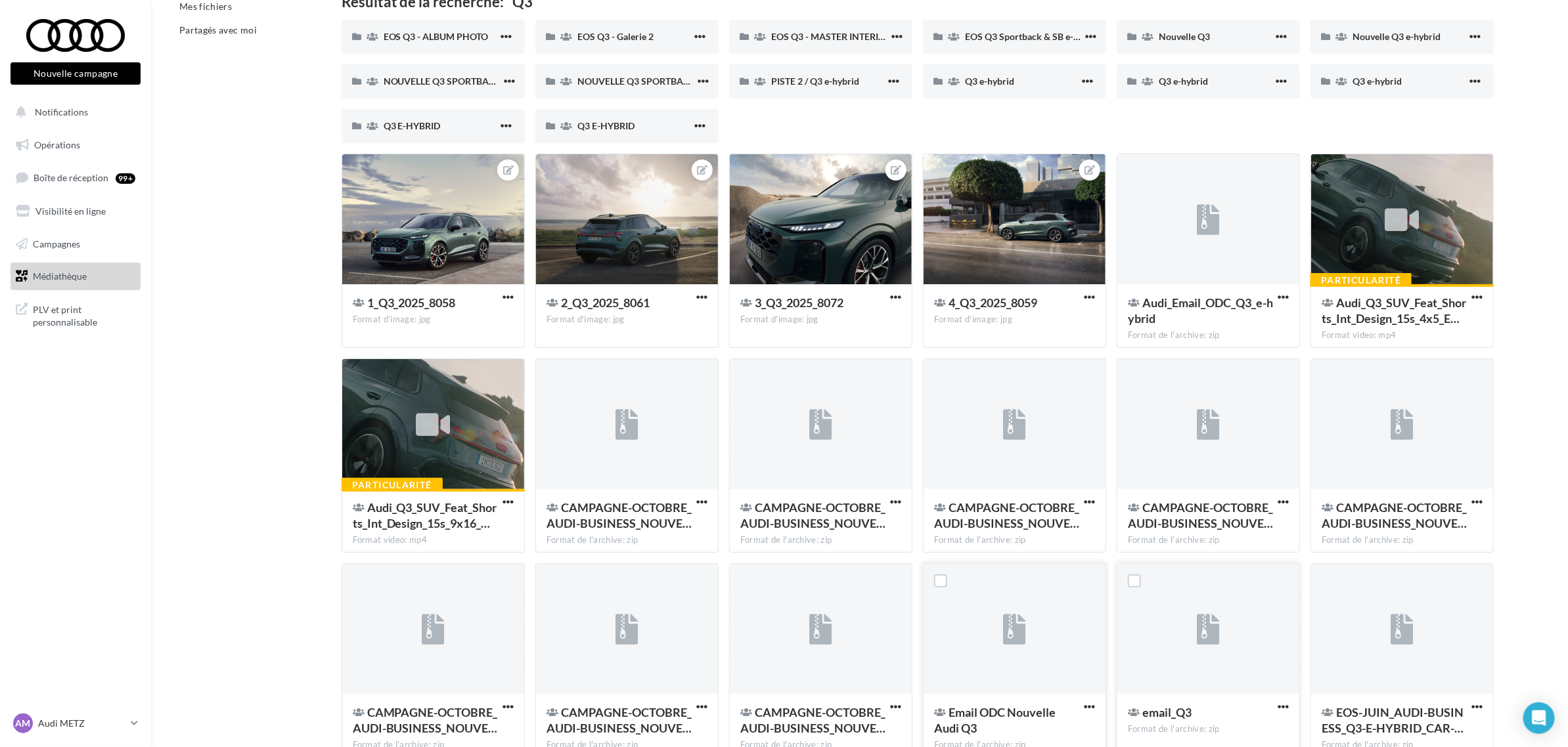
scroll to position [0, 0]
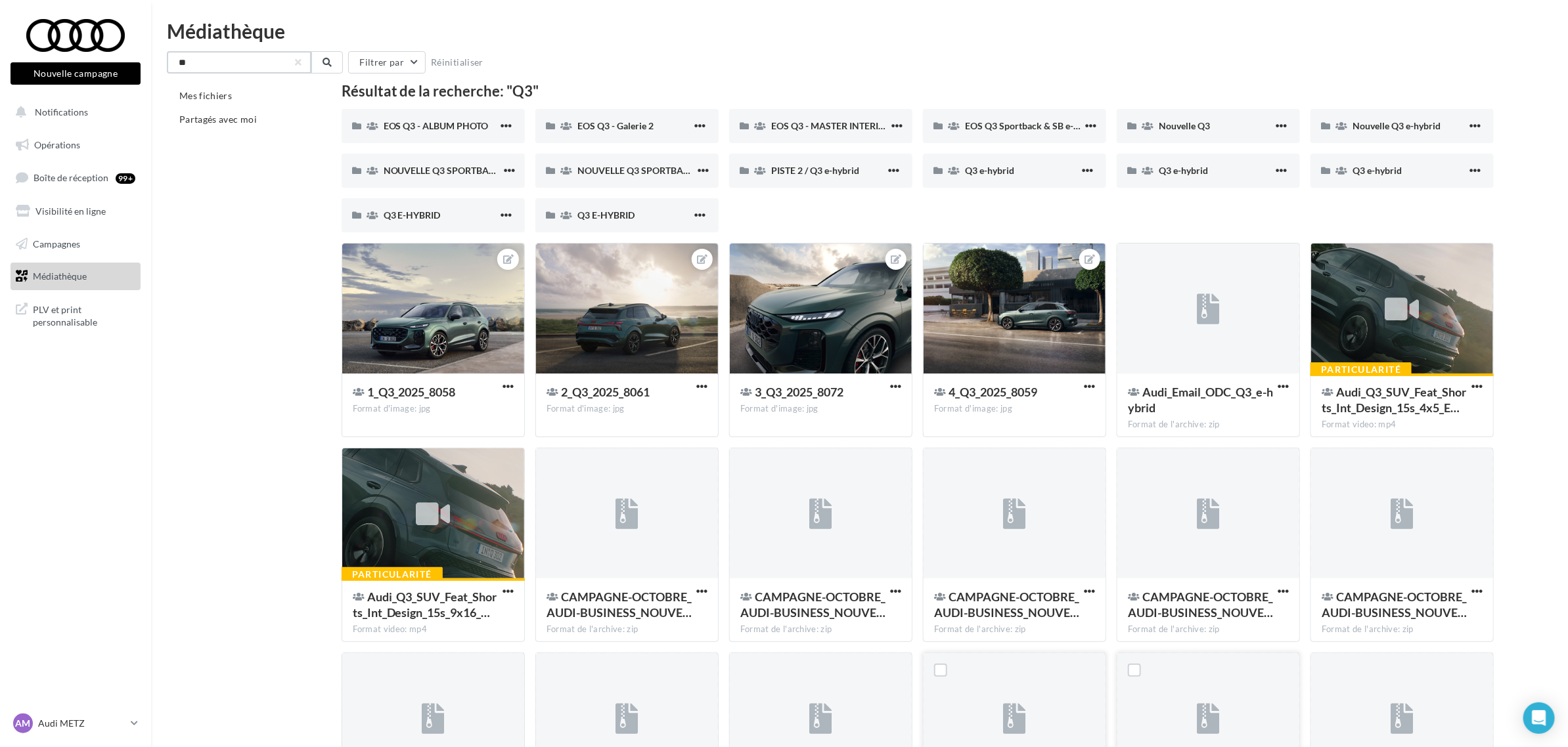
click at [206, 57] on input "**" at bounding box center [239, 63] width 144 height 23
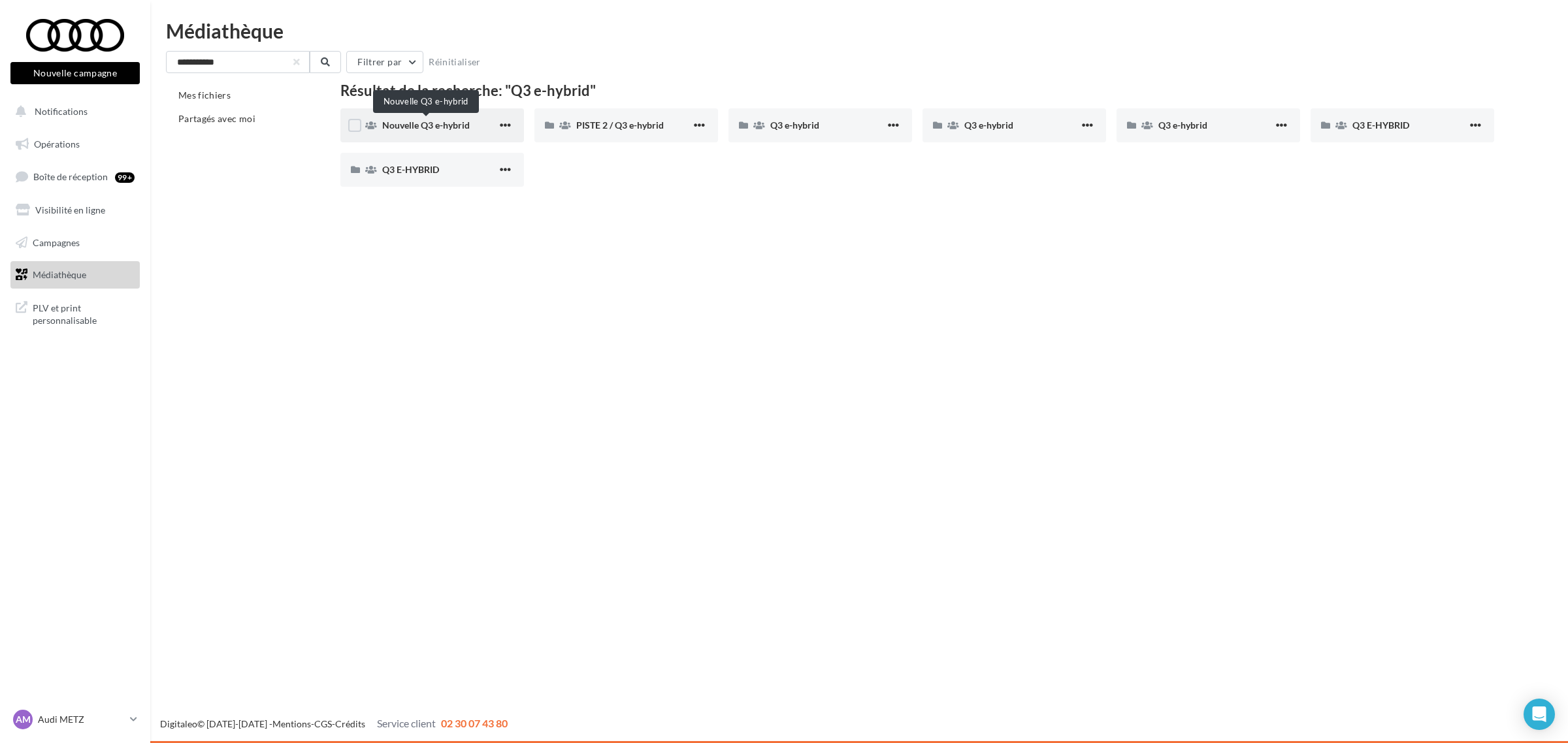
click at [467, 123] on span "Nouvelle Q3 e-hybrid" at bounding box center [426, 125] width 87 height 11
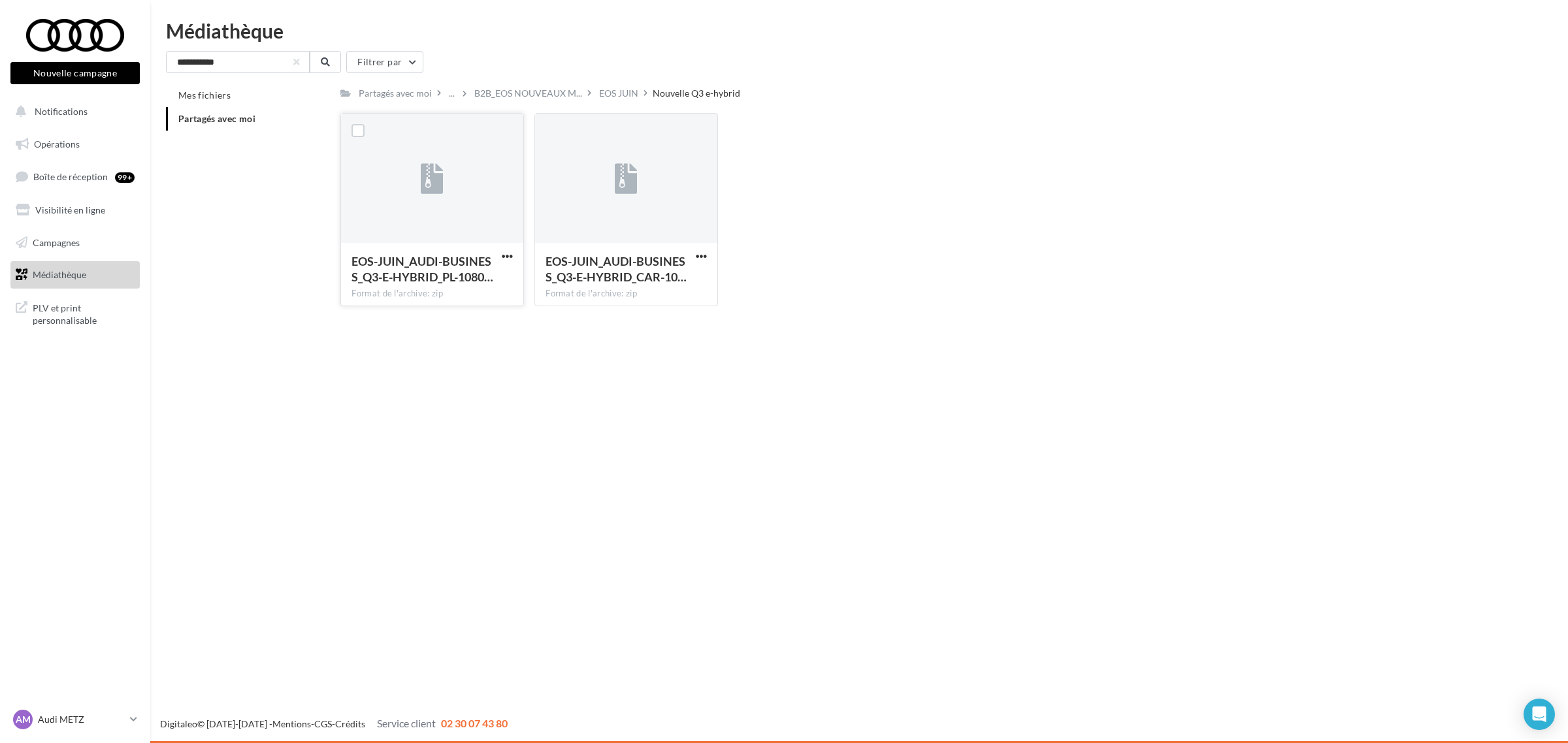
click at [506, 250] on div at bounding box center [507, 256] width 17 height 13
click at [704, 253] on span "button" at bounding box center [701, 256] width 11 height 11
click at [667, 281] on button "Télécharger" at bounding box center [644, 282] width 131 height 34
click at [506, 250] on div at bounding box center [507, 256] width 17 height 13
click at [505, 249] on div "EOS-JUIN_AUDI-BUSINESS_Q3-E-HYBRID_PL-1080… Format de l'archive: zip" at bounding box center [432, 274] width 182 height 62
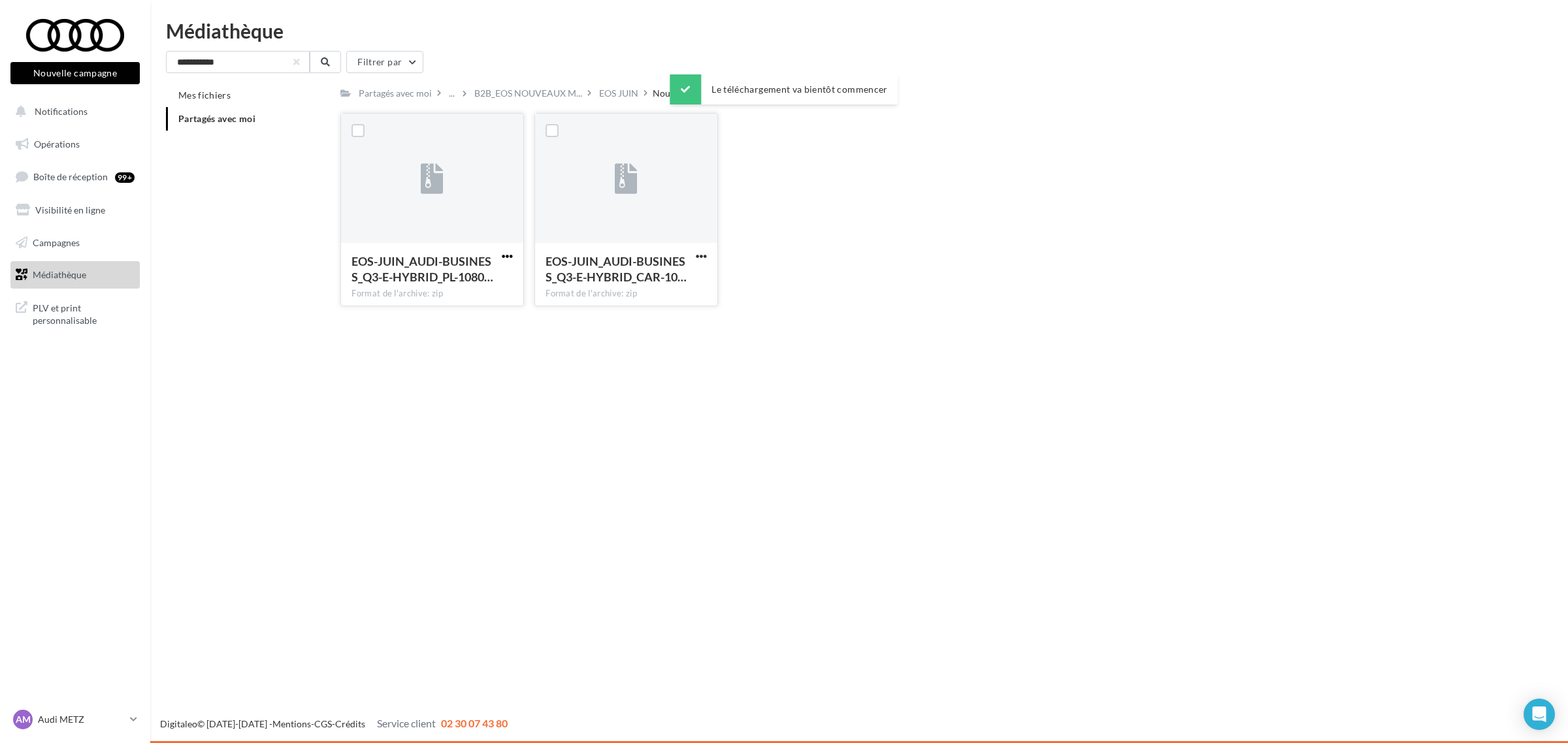
click at [505, 256] on span "button" at bounding box center [507, 256] width 11 height 11
click at [475, 275] on button "Télécharger" at bounding box center [450, 282] width 131 height 34
click at [613, 95] on div "EOS JUIN" at bounding box center [618, 92] width 39 height 13
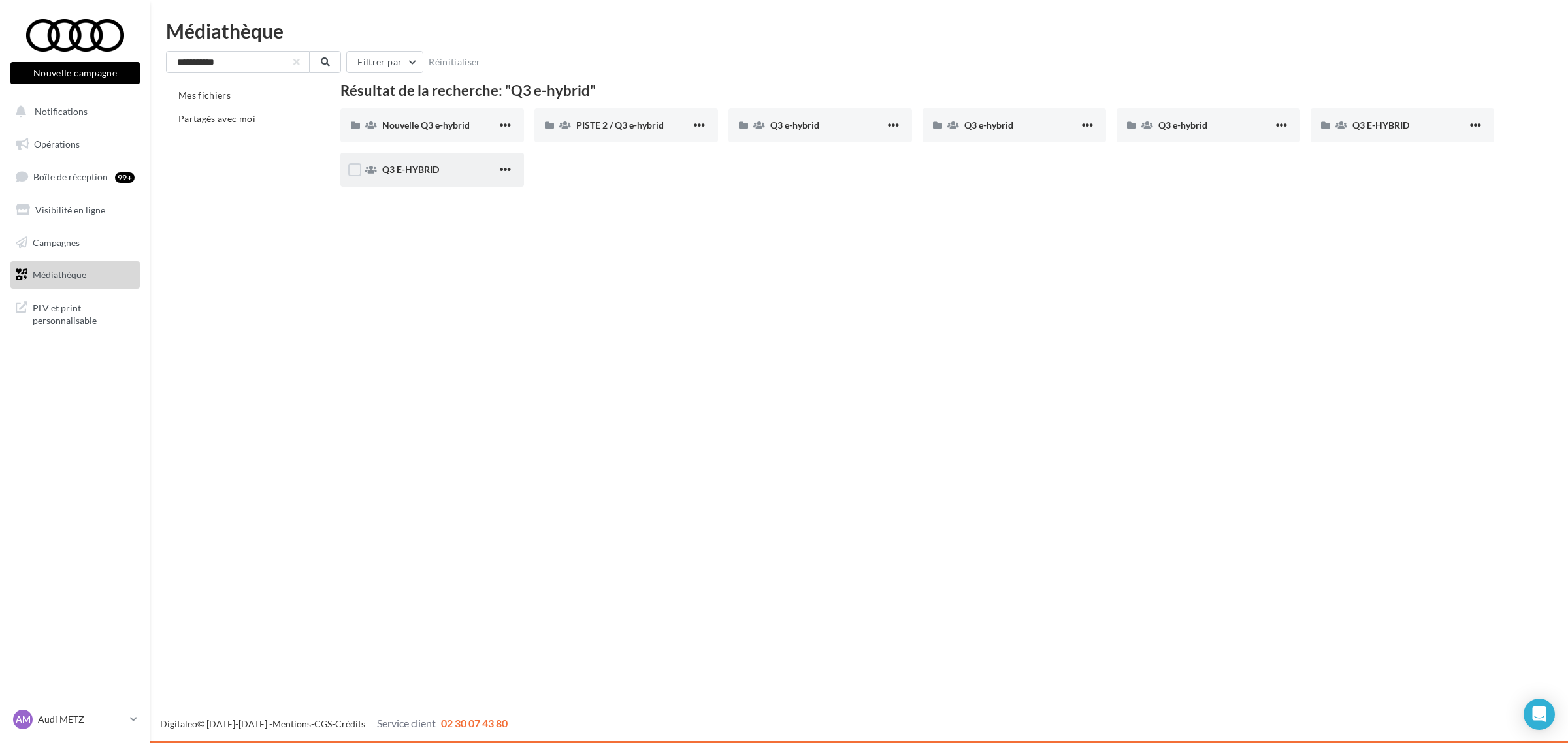
click at [424, 176] on div "Q3 E-HYBRID" at bounding box center [432, 169] width 184 height 34
click at [648, 119] on div "PISTE 2 / Q3 e-hybrid" at bounding box center [634, 125] width 115 height 13
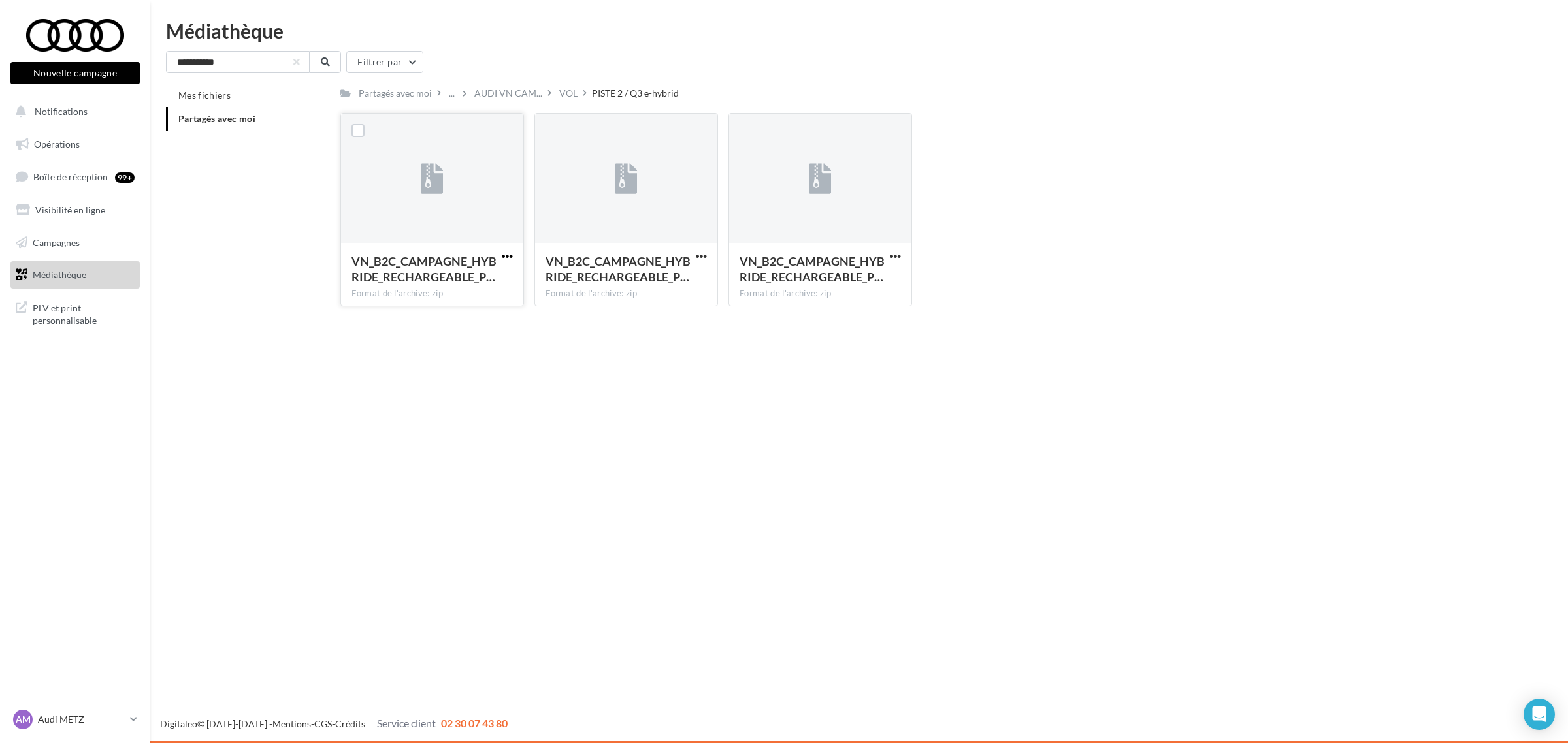
click at [509, 256] on span "button" at bounding box center [507, 256] width 11 height 11
click at [481, 285] on button "Télécharger" at bounding box center [450, 282] width 131 height 34
click at [700, 253] on span "button" at bounding box center [701, 256] width 11 height 11
click at [644, 275] on button "Télécharger" at bounding box center [644, 282] width 131 height 34
click at [901, 255] on button "button" at bounding box center [895, 256] width 17 height 13
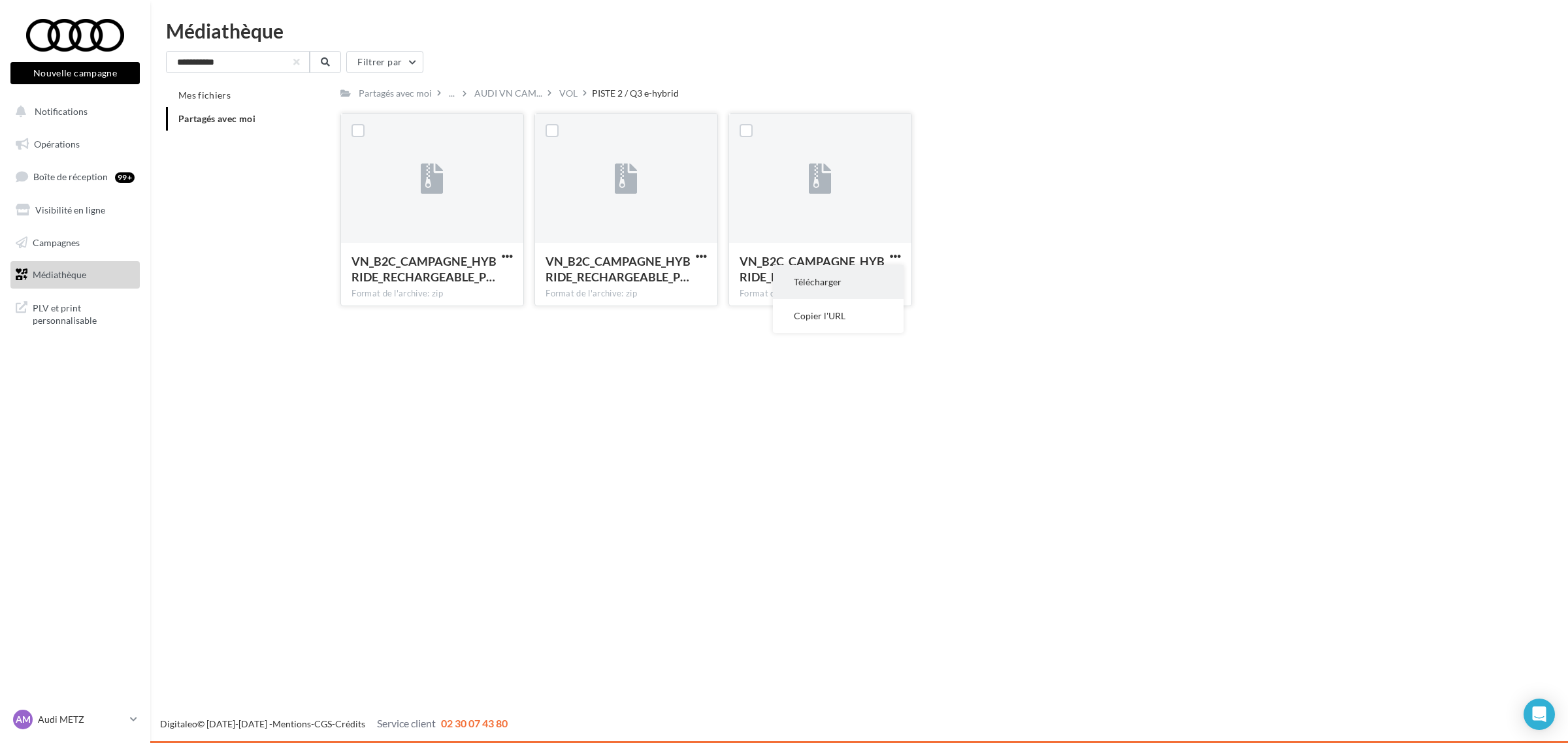
click at [840, 288] on button "Télécharger" at bounding box center [838, 282] width 131 height 34
click at [1050, 276] on div "VN_B2C_CAMPAGNE_HYBRIDE_RECHARGEABLE_P… Format de l'archive: zip VN_B2C_CAMPAGN…" at bounding box center [922, 214] width 1164 height 204
click at [213, 61] on input "**********" at bounding box center [238, 62] width 144 height 23
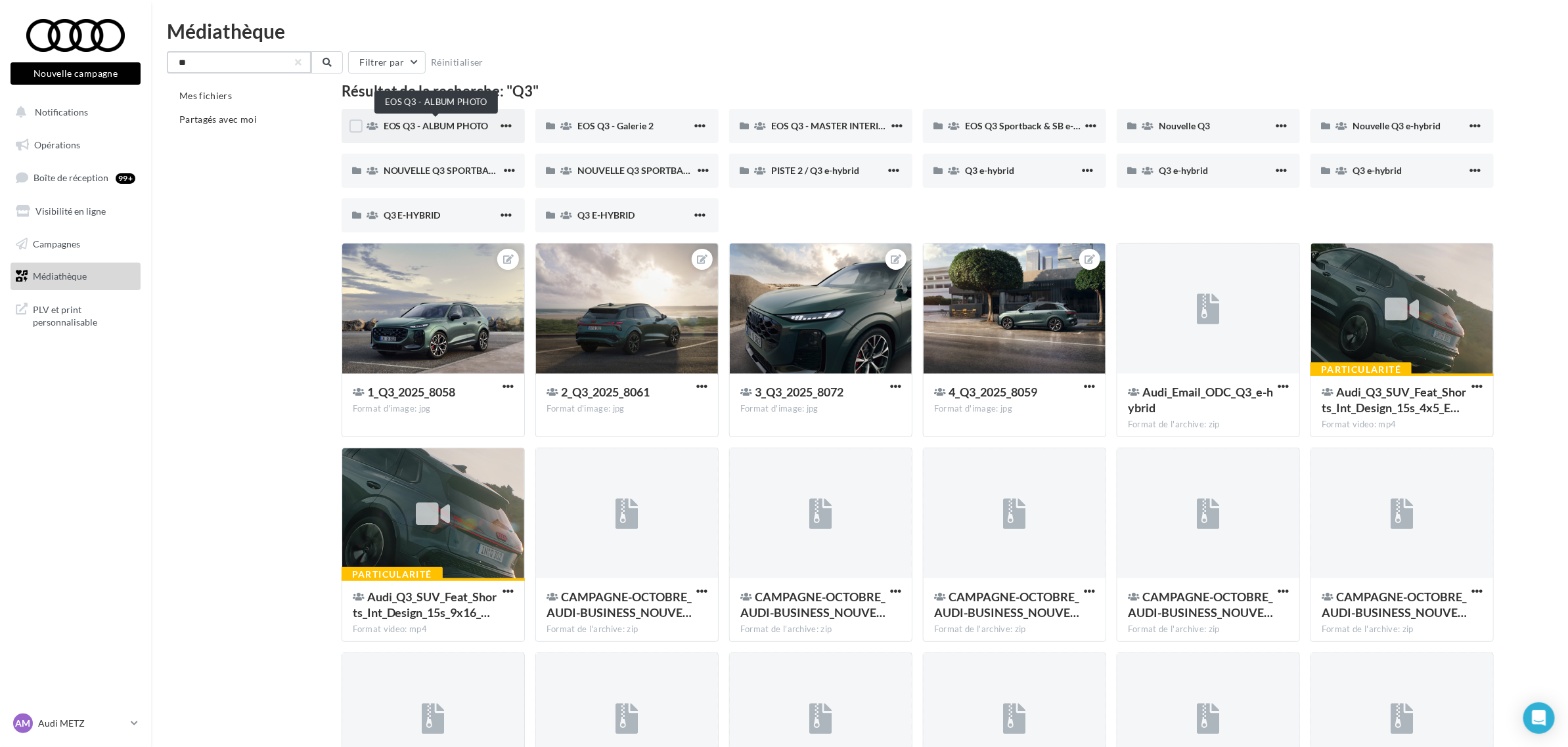
type input "**"
click at [419, 129] on span "EOS Q3 - ALBUM PHOTO" at bounding box center [436, 126] width 105 height 11
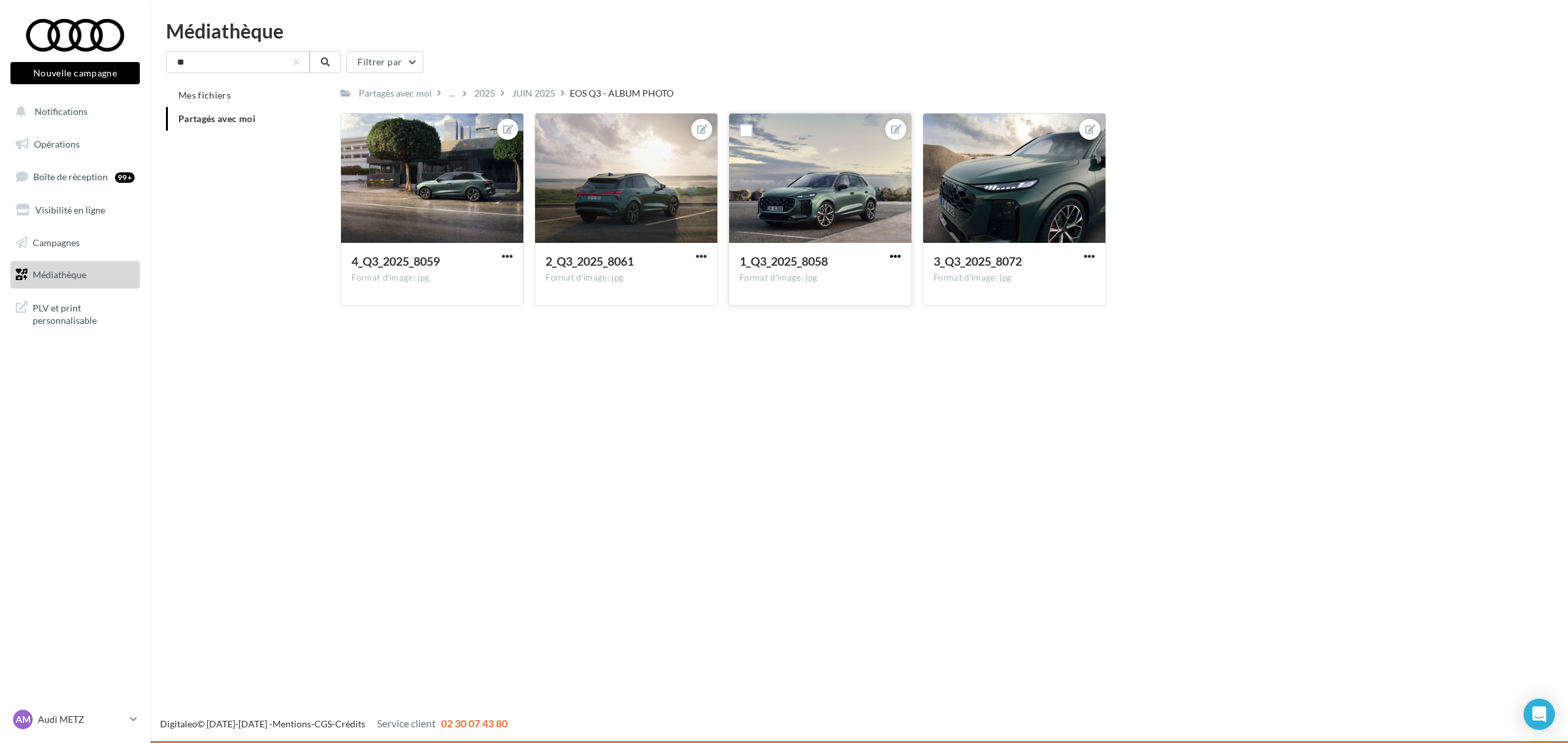
click at [895, 259] on span "button" at bounding box center [895, 256] width 11 height 11
click at [837, 320] on button "Télécharger" at bounding box center [834, 316] width 138 height 34
click at [713, 258] on div "2_Q3_2025_8061 Format d'image: jpg" at bounding box center [626, 274] width 182 height 62
click at [701, 256] on span "button" at bounding box center [701, 256] width 11 height 11
click at [667, 315] on button "Télécharger" at bounding box center [640, 316] width 138 height 34
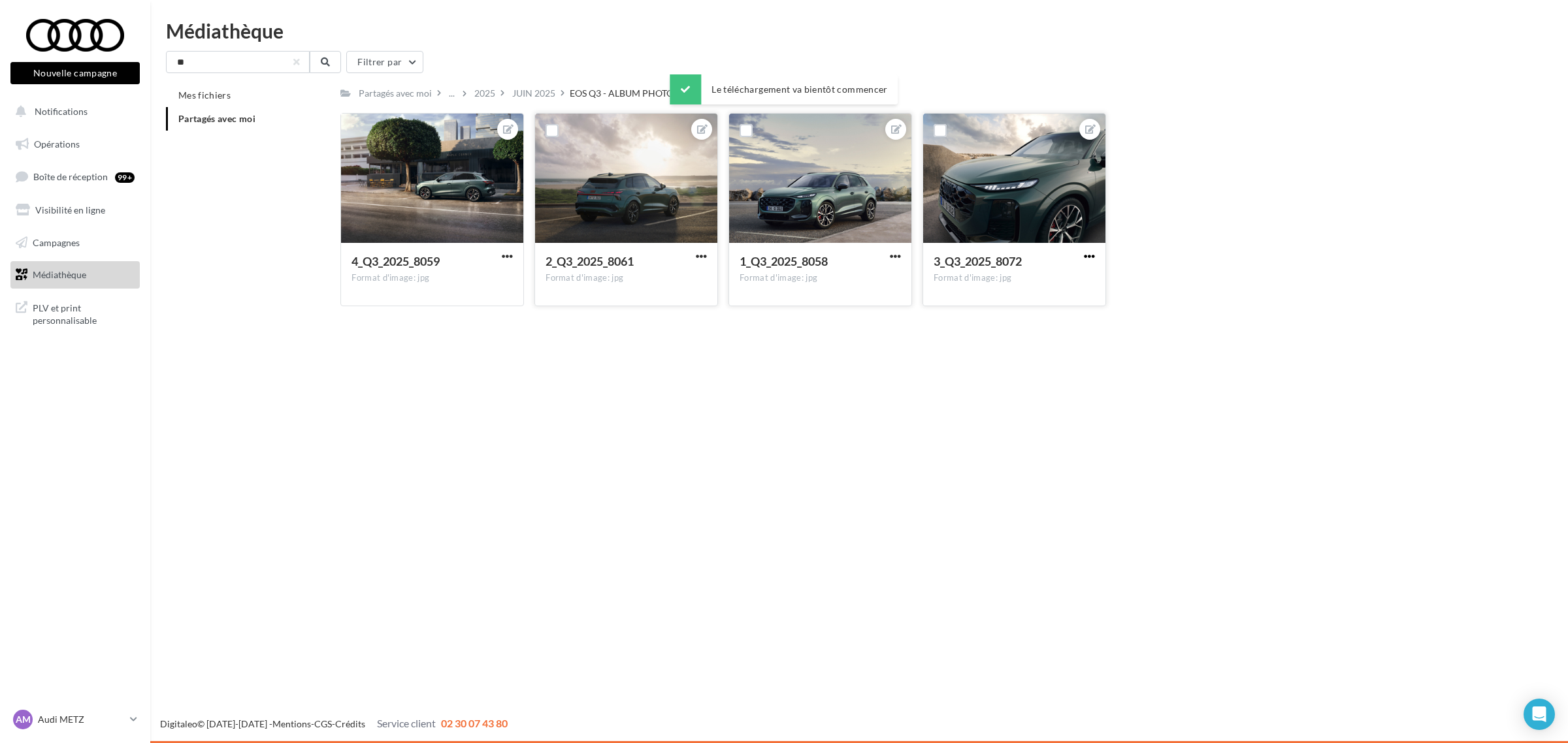
click at [1088, 252] on span "button" at bounding box center [1089, 256] width 11 height 11
click at [1034, 323] on button "Télécharger" at bounding box center [1029, 316] width 138 height 34
click at [527, 95] on div "JUIN 2025" at bounding box center [533, 92] width 43 height 13
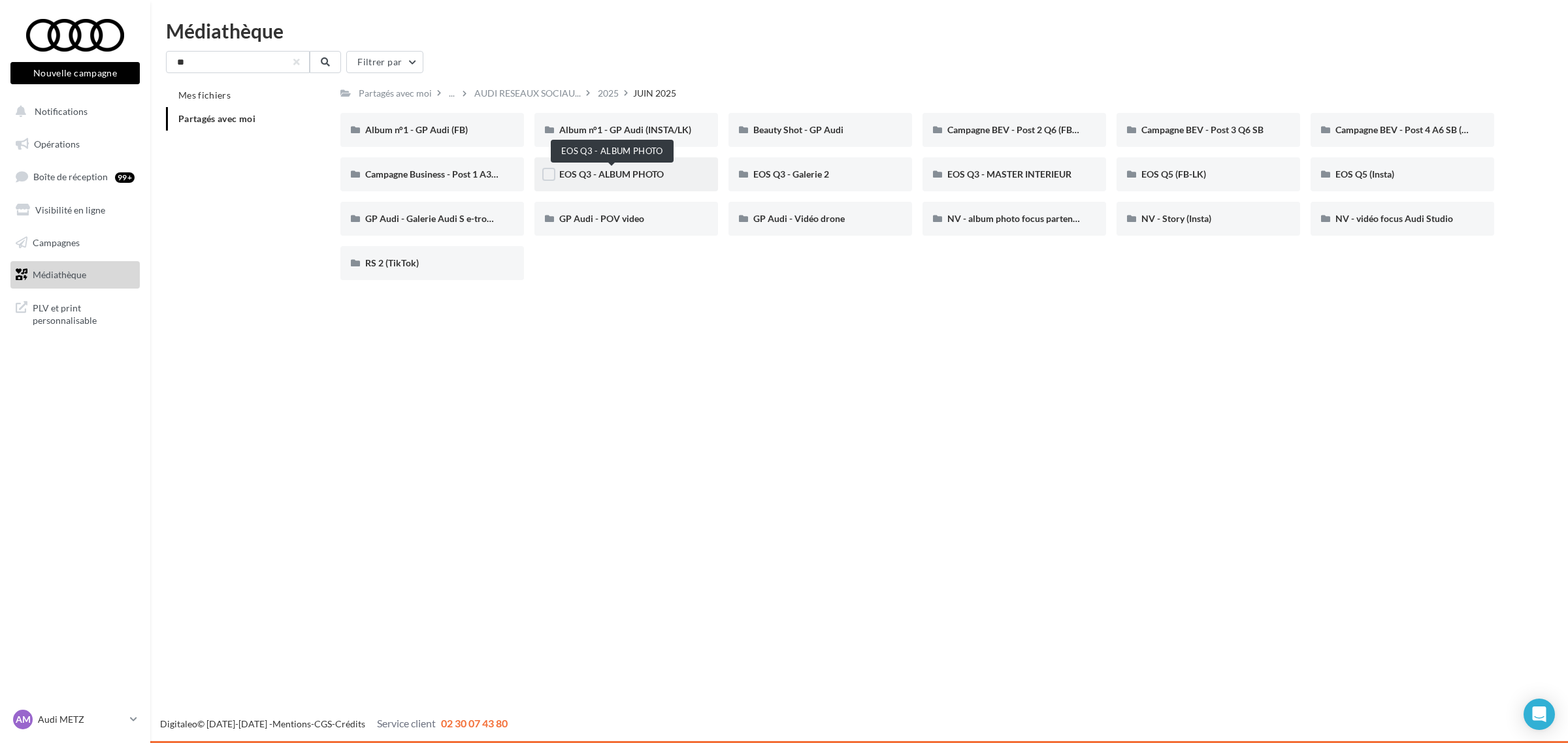
click at [580, 174] on span "EOS Q3 - ALBUM PHOTO" at bounding box center [611, 174] width 105 height 11
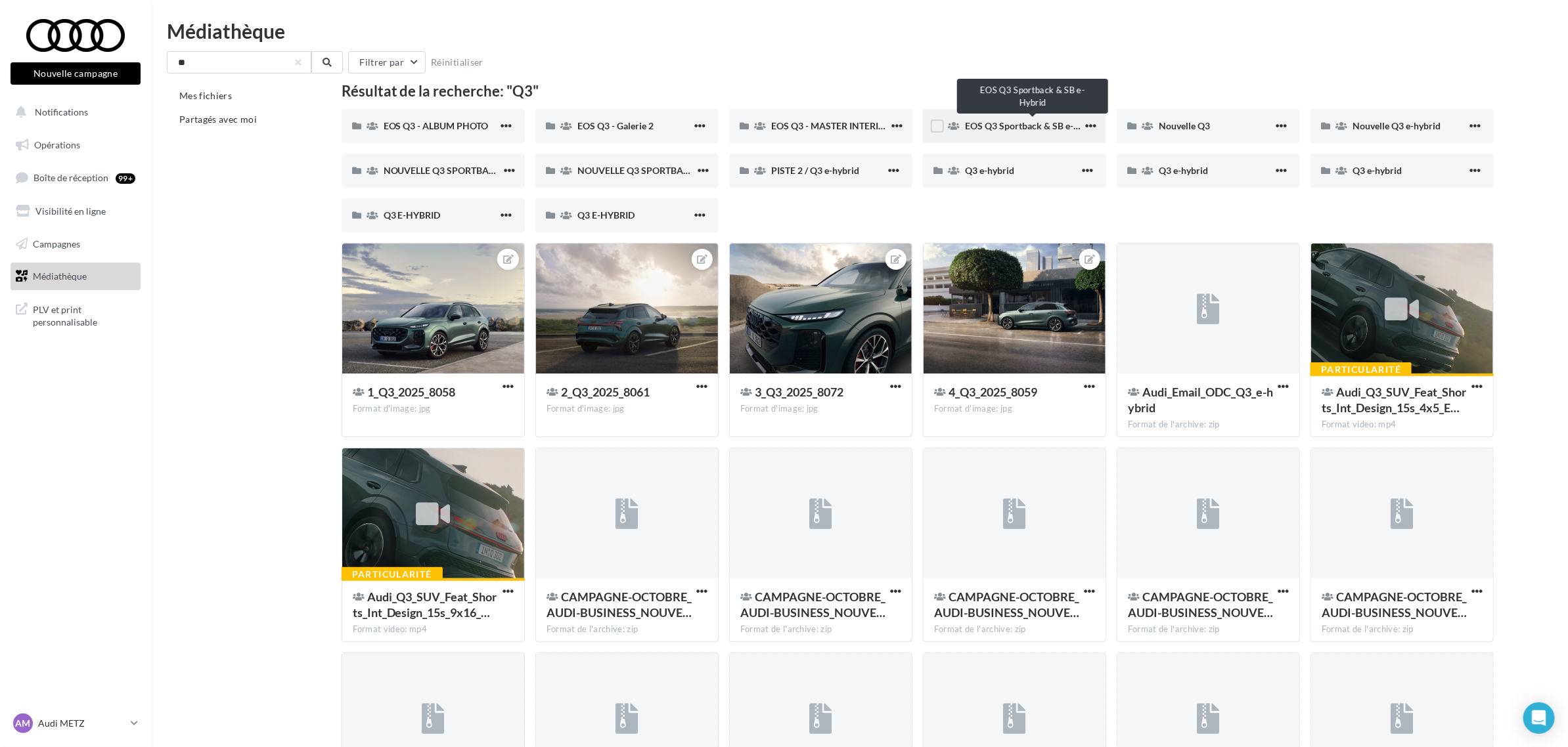
click at [986, 127] on span "EOS Q3 Sportback & SB e-Hybrid" at bounding box center [1033, 126] width 137 height 11
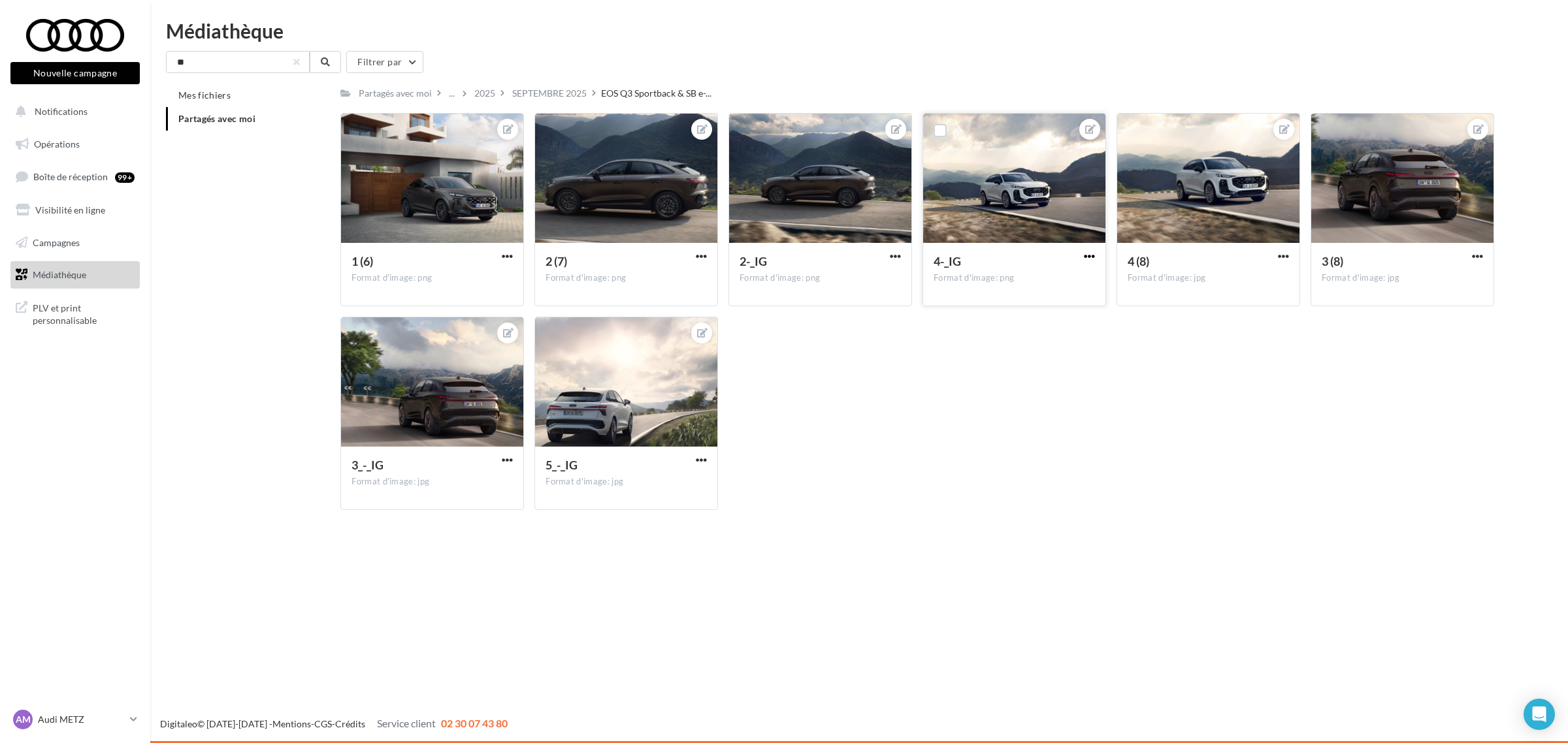
click at [1086, 253] on span "button" at bounding box center [1089, 256] width 11 height 11
click at [1059, 319] on button "Télécharger" at bounding box center [1029, 316] width 138 height 34
click at [1109, 393] on div "1 (6) Format d'image: png 1 (6) 2 (7) Format d'image: png 2 (7) 2-_IG Format d'…" at bounding box center [922, 317] width 1164 height 408
click at [1278, 256] on span "button" at bounding box center [1284, 256] width 11 height 11
click at [1189, 321] on button "Télécharger" at bounding box center [1223, 316] width 138 height 34
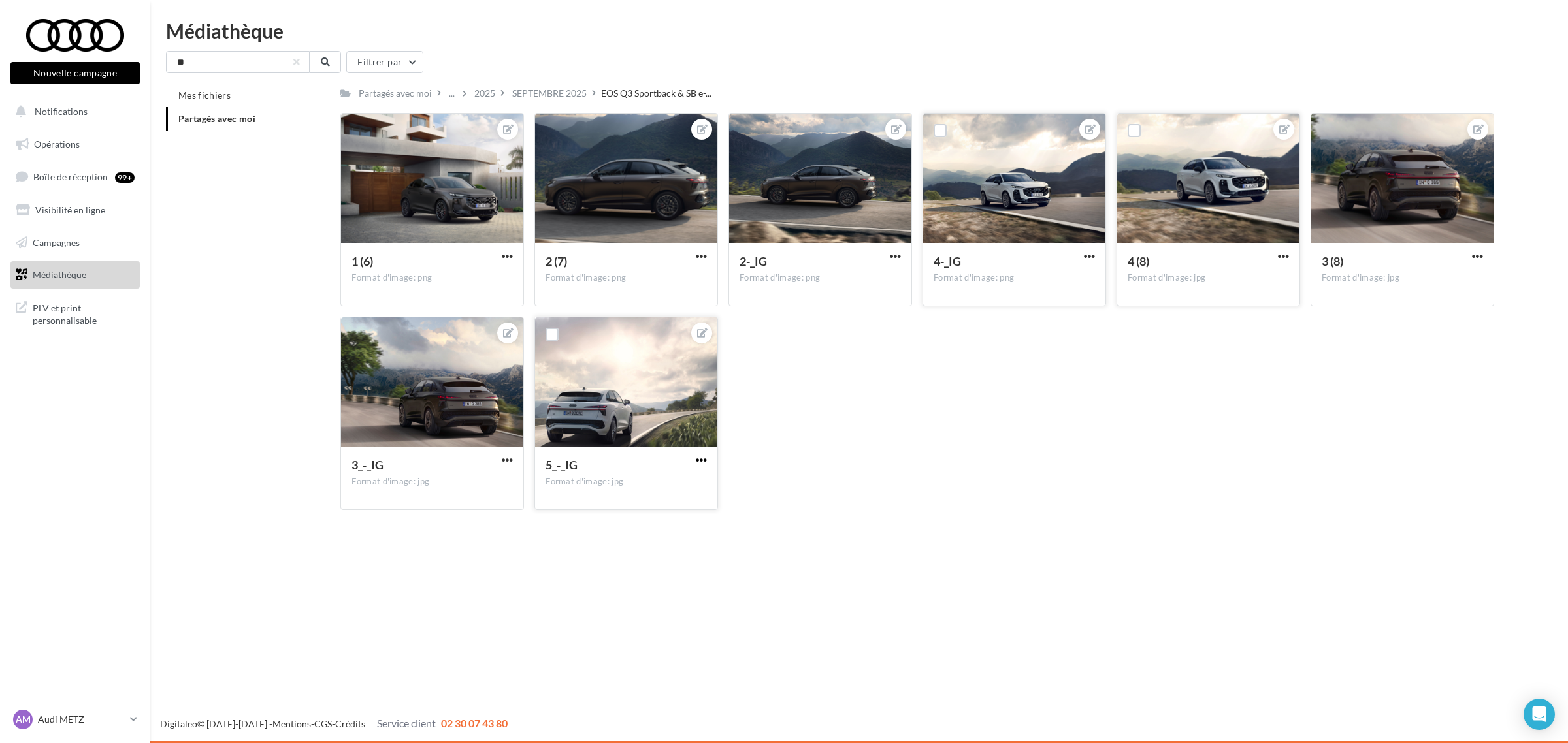
click at [700, 459] on span "button" at bounding box center [701, 459] width 11 height 11
click at [653, 523] on button "Télécharger" at bounding box center [640, 520] width 138 height 34
